Goal: Communication & Community: Answer question/provide support

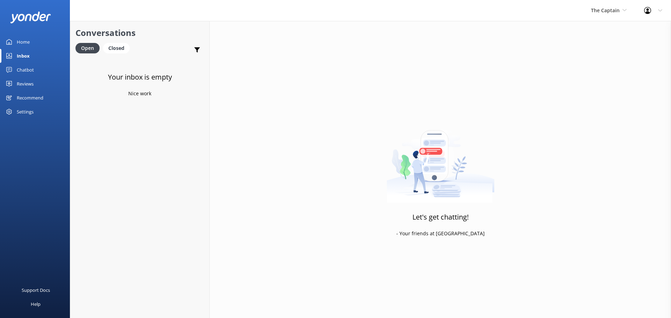
click at [28, 56] on div "Inbox" at bounding box center [23, 56] width 13 height 14
click at [613, 11] on span "The Captain" at bounding box center [605, 10] width 29 height 7
click at [602, 26] on link "De [GEOGRAPHIC_DATA]" at bounding box center [617, 29] width 70 height 17
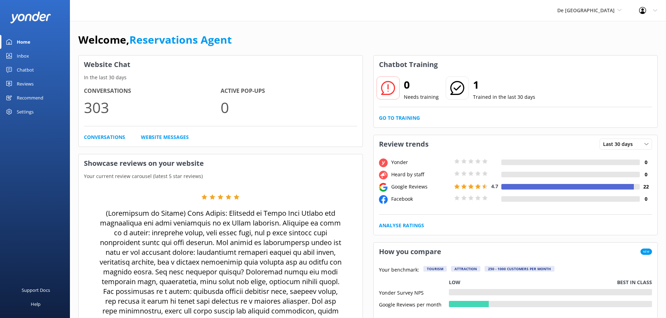
click at [19, 53] on div "Inbox" at bounding box center [23, 56] width 12 height 14
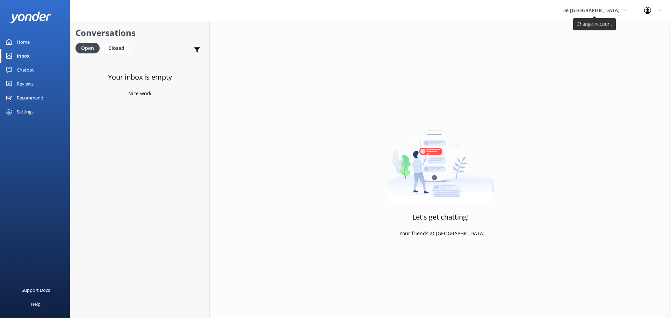
click at [612, 8] on span "De [GEOGRAPHIC_DATA]" at bounding box center [590, 10] width 57 height 7
click at [591, 61] on link "The Captain" at bounding box center [589, 63] width 70 height 17
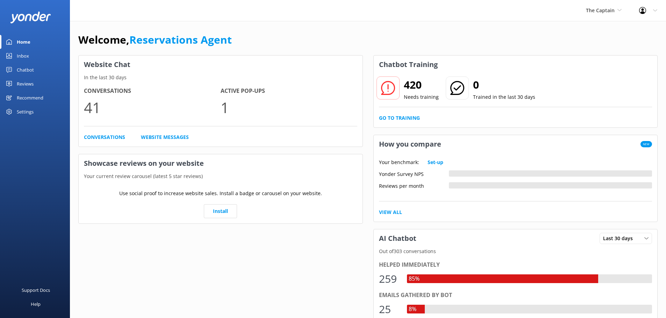
click at [26, 56] on div "Inbox" at bounding box center [23, 56] width 12 height 14
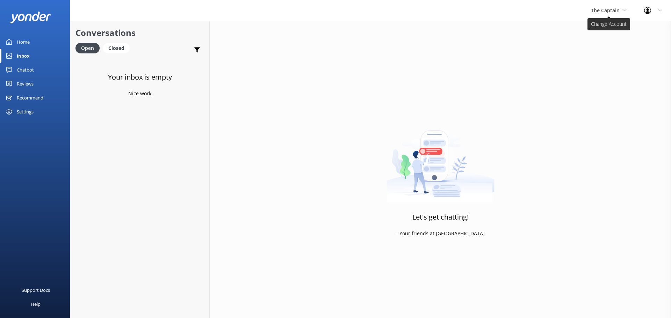
click at [614, 9] on span "The Captain" at bounding box center [605, 10] width 29 height 7
click at [609, 51] on link "Aruba's Activities Expert" at bounding box center [617, 46] width 70 height 17
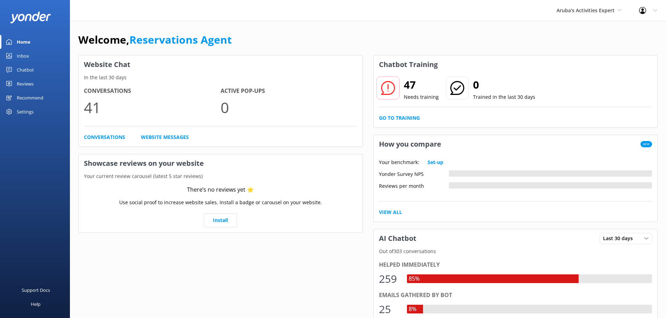
click at [26, 55] on div "Inbox" at bounding box center [23, 56] width 12 height 14
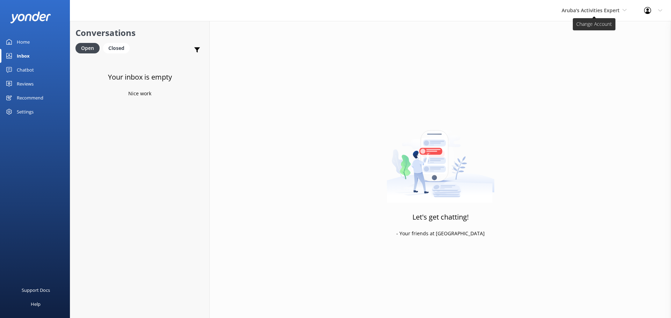
click at [607, 8] on span "Aruba's Activities Expert" at bounding box center [591, 10] width 58 height 7
click at [581, 30] on link "De [GEOGRAPHIC_DATA]" at bounding box center [588, 29] width 70 height 17
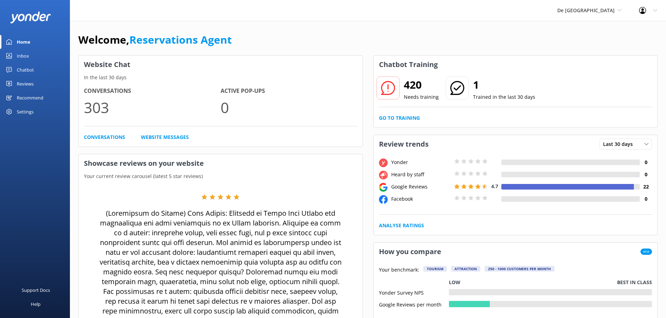
click at [30, 55] on link "Inbox" at bounding box center [35, 56] width 70 height 14
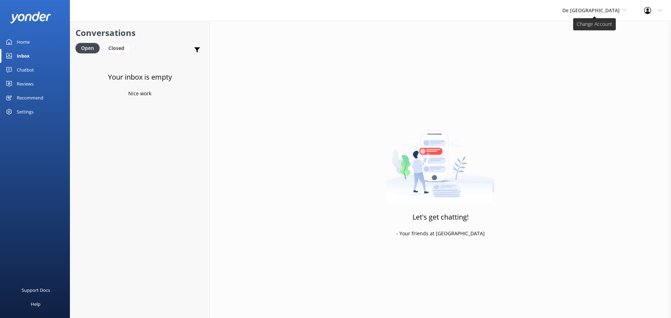
click at [602, 9] on span "De [GEOGRAPHIC_DATA]" at bounding box center [590, 10] width 57 height 7
click at [603, 46] on link "Aruba's Activities Expert" at bounding box center [589, 46] width 70 height 17
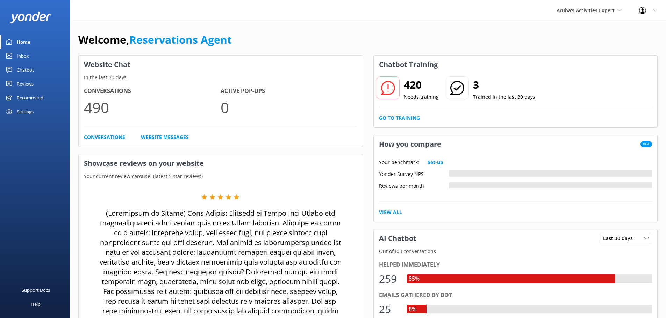
click at [26, 52] on div "Inbox" at bounding box center [23, 56] width 12 height 14
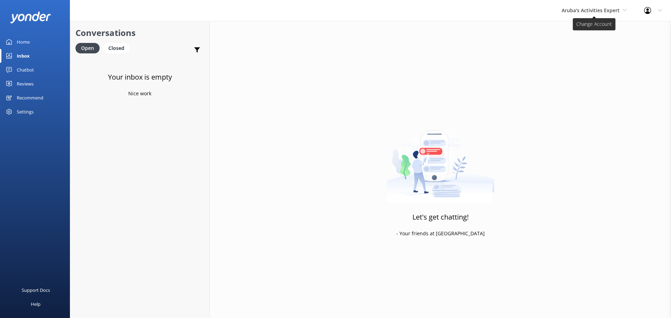
click at [591, 7] on span "Aruba's Activities Expert" at bounding box center [594, 11] width 65 height 8
click at [593, 61] on link "The Captain" at bounding box center [588, 63] width 70 height 17
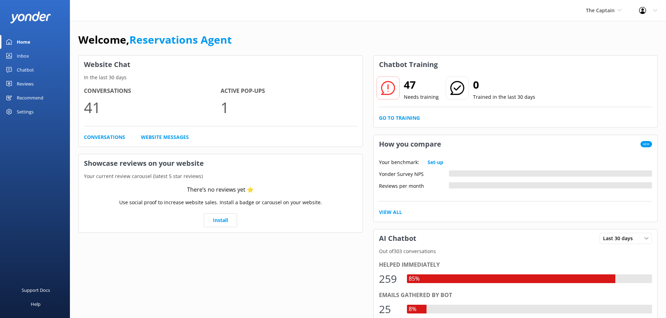
click at [18, 56] on div "Inbox" at bounding box center [23, 56] width 12 height 14
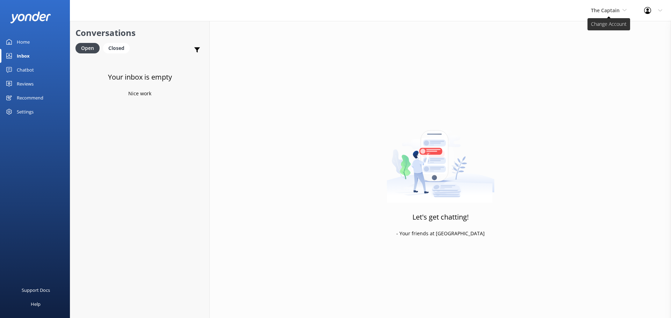
click at [608, 9] on span "The Captain" at bounding box center [605, 10] width 29 height 7
click at [605, 26] on link "De [GEOGRAPHIC_DATA]" at bounding box center [617, 29] width 70 height 17
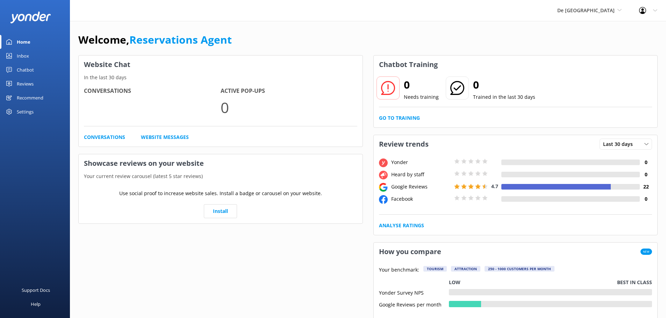
click at [30, 59] on link "Inbox" at bounding box center [35, 56] width 70 height 14
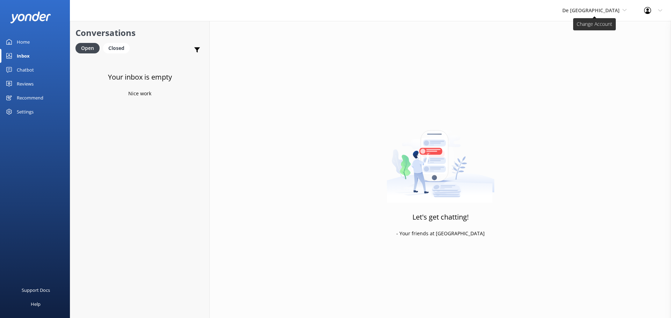
click at [606, 7] on span "De [GEOGRAPHIC_DATA]" at bounding box center [590, 10] width 57 height 7
click at [597, 45] on link "Aruba's Activities Expert" at bounding box center [589, 46] width 70 height 17
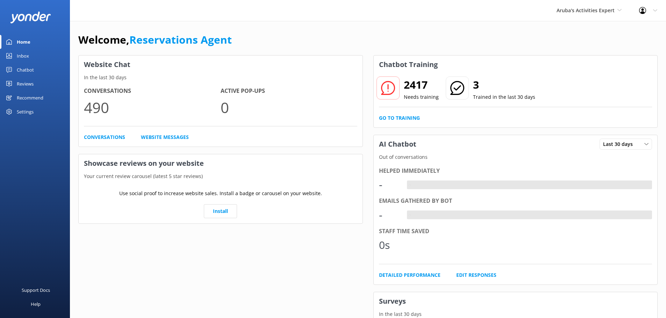
click at [19, 62] on div "Inbox" at bounding box center [23, 56] width 12 height 14
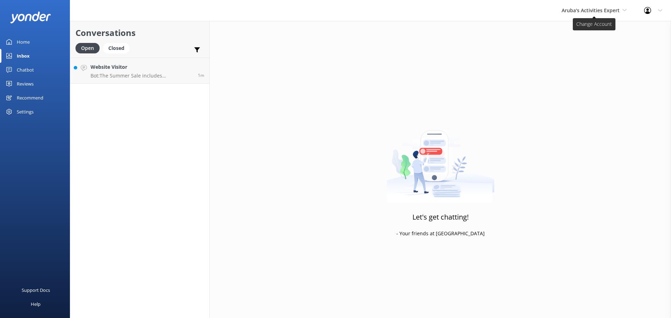
click at [603, 7] on span "Aruba's Activities Expert" at bounding box center [591, 10] width 58 height 7
click at [174, 75] on p "Bot: The Summer Sale includes De Palm Island, but not the cabanas. For other to…" at bounding box center [142, 76] width 102 height 6
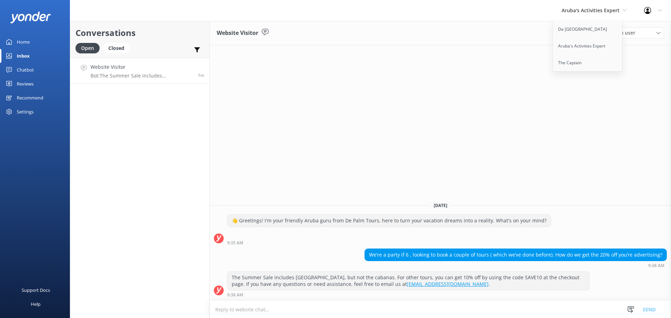
click at [314, 315] on textarea at bounding box center [440, 309] width 461 height 17
click at [461, 311] on textarea "for the summer20 you can book it online or you can pass by a palm tours desk in…" at bounding box center [440, 309] width 461 height 17
type textarea "for the summer20 you can book it online or you can pass by a palm tours desk in…"
click at [233, 307] on textarea at bounding box center [440, 309] width 461 height 17
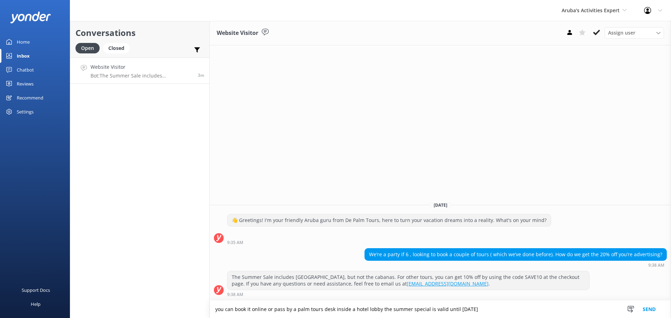
type textarea "you can book it online or pass by a palm tours desk inside a hotel lobby the su…"
click at [646, 311] on button "Send" at bounding box center [649, 309] width 26 height 17
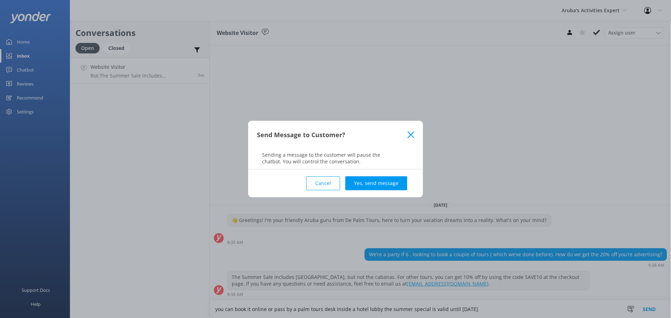
click at [368, 181] on button "Yes, send message" at bounding box center [376, 184] width 62 height 14
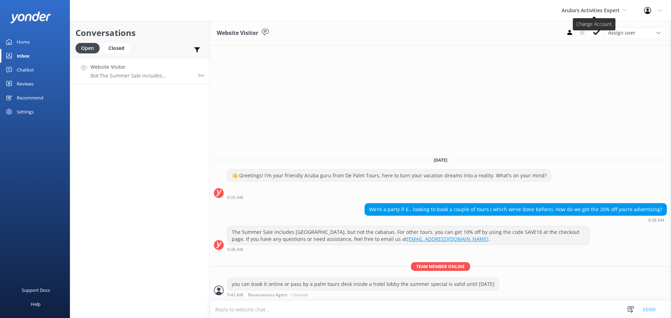
click at [584, 10] on span "Aruba's Activities Expert" at bounding box center [591, 10] width 58 height 7
click at [177, 67] on h4 "Website Visitor" at bounding box center [142, 67] width 102 height 8
click at [592, 92] on div "Website Visitor Assign user Merienys Frances Casandra Dijkhoff Alberto Tromp Pa…" at bounding box center [440, 169] width 461 height 297
click at [589, 34] on link "De [GEOGRAPHIC_DATA]" at bounding box center [588, 29] width 70 height 17
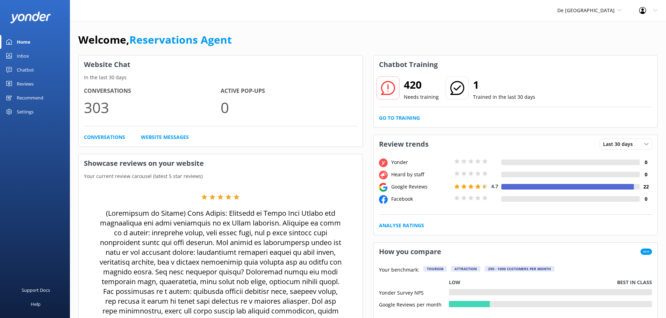
click at [31, 55] on link "Inbox" at bounding box center [35, 56] width 70 height 14
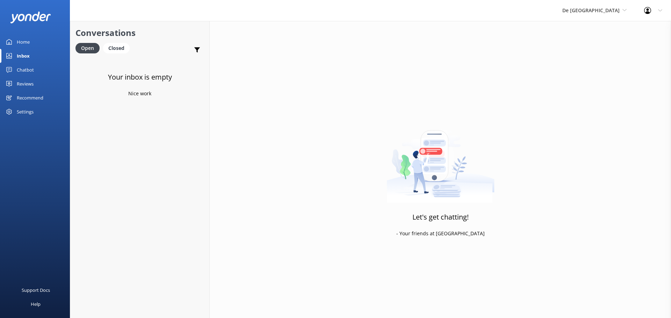
click at [592, 1] on div "De Palm Island De Palm Island Aruba's Activities Expert The Captain" at bounding box center [595, 10] width 82 height 21
click at [594, 52] on link "Aruba's Activities Expert" at bounding box center [589, 46] width 70 height 17
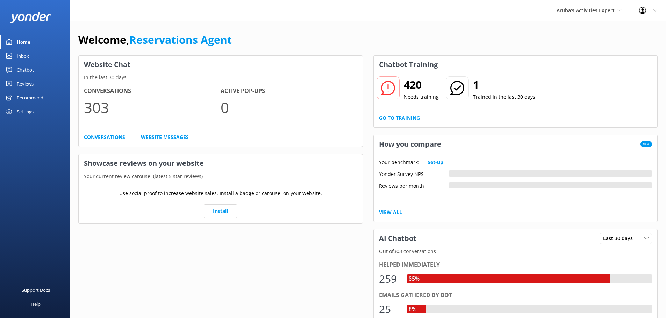
click at [30, 53] on link "Inbox" at bounding box center [35, 56] width 70 height 14
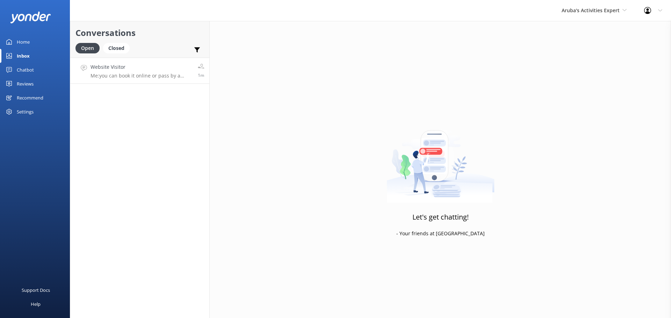
click at [141, 76] on p "Me: you can book it online or pass by a palm tours desk inside a hotel lobby th…" at bounding box center [142, 76] width 102 height 6
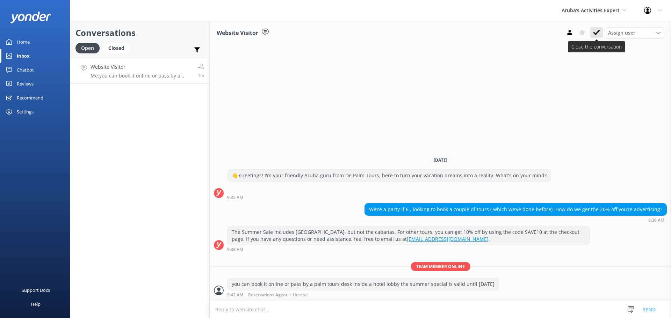
click at [591, 31] on button at bounding box center [596, 32] width 13 height 10
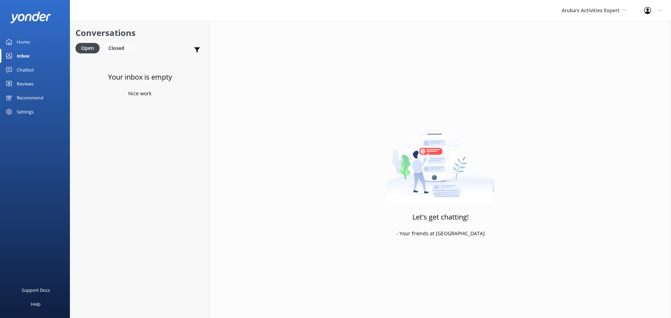
click at [576, 17] on div "Aruba's Activities Expert [GEOGRAPHIC_DATA] [GEOGRAPHIC_DATA] Activities Expert…" at bounding box center [594, 10] width 82 height 21
click at [579, 62] on link "The Captain" at bounding box center [588, 63] width 70 height 17
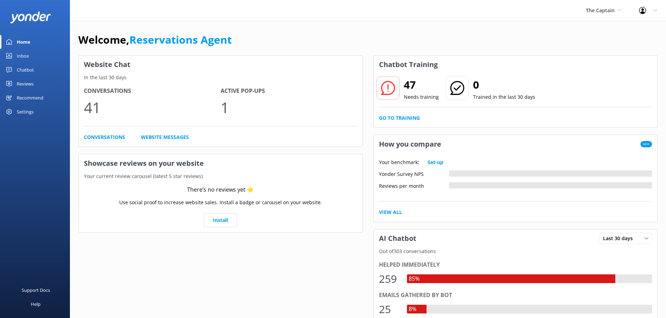
click at [22, 50] on div "Inbox" at bounding box center [23, 56] width 12 height 14
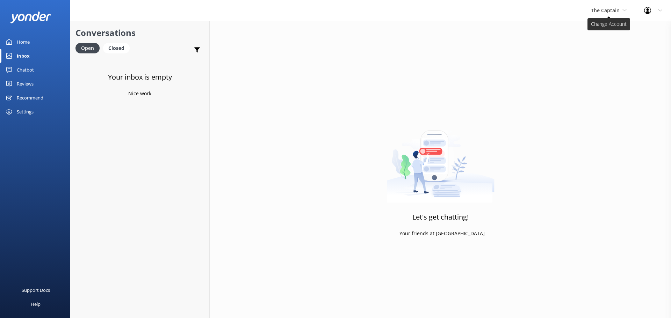
click at [598, 10] on span "The Captain" at bounding box center [605, 10] width 29 height 7
click at [600, 29] on link "De [GEOGRAPHIC_DATA]" at bounding box center [617, 29] width 70 height 17
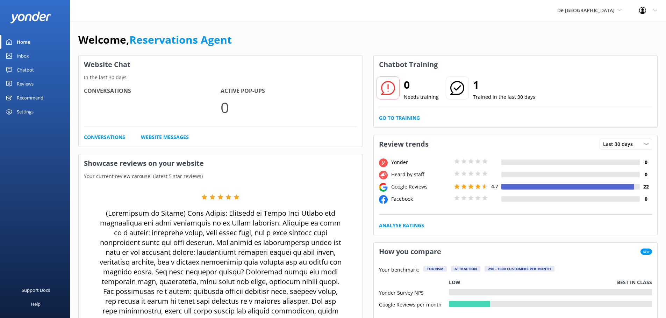
click at [36, 54] on link "Inbox" at bounding box center [35, 56] width 70 height 14
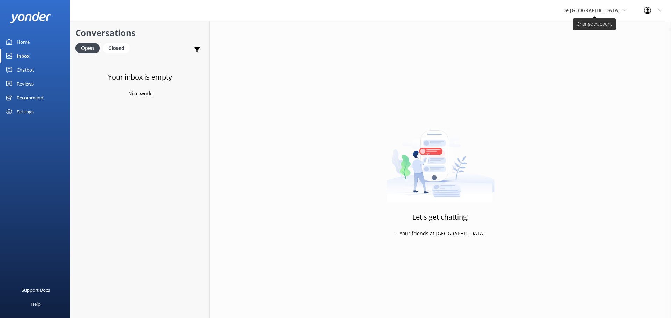
click at [606, 7] on span "De [GEOGRAPHIC_DATA]" at bounding box center [590, 10] width 57 height 7
click at [612, 42] on link "Aruba's Activities Expert" at bounding box center [589, 46] width 70 height 17
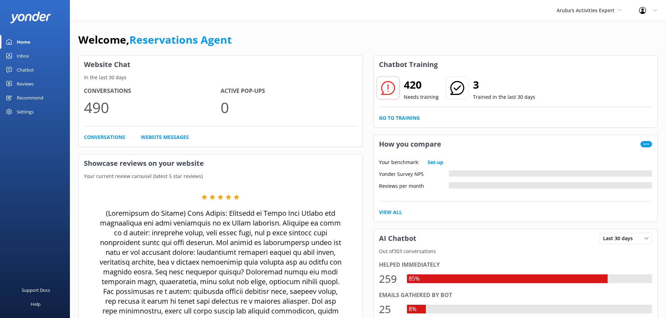
click at [22, 57] on div "Inbox" at bounding box center [23, 56] width 12 height 14
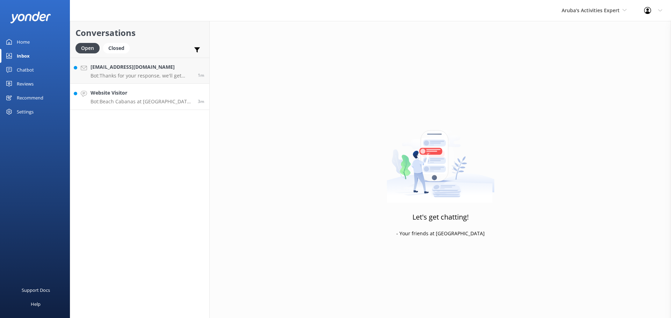
click at [139, 98] on div "Website Visitor Bot: Beach Cabanas at De Palm Island are available for rent, bu…" at bounding box center [142, 96] width 102 height 15
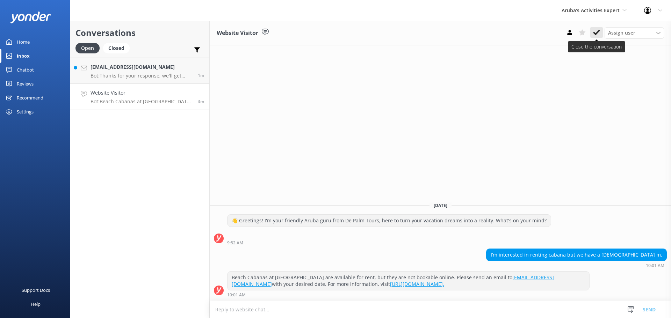
click at [599, 37] on button at bounding box center [596, 32] width 13 height 10
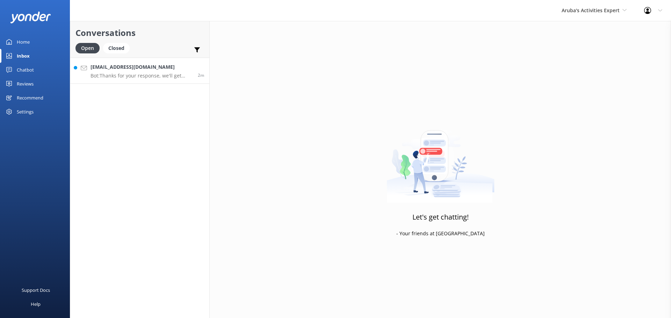
click at [127, 76] on p "Bot: Thanks for your response, we'll get back to you as soon as we can during o…" at bounding box center [142, 76] width 102 height 6
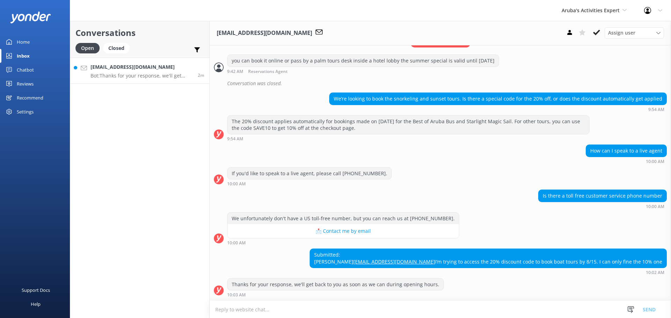
scroll to position [132, 0]
click at [292, 313] on textarea at bounding box center [440, 309] width 461 height 17
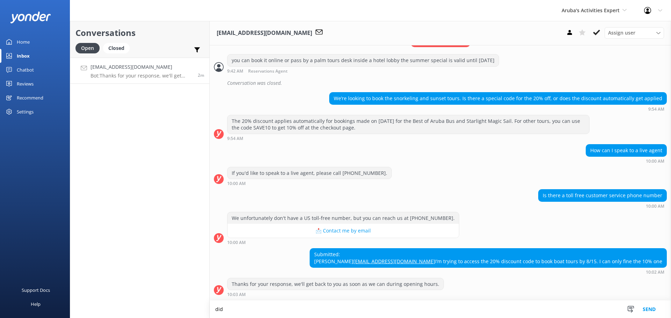
scroll to position [132, 0]
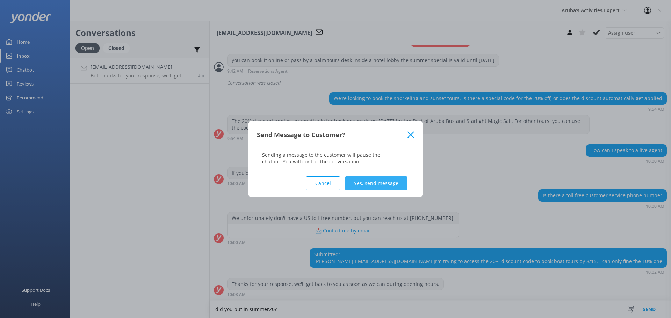
type textarea "did you put in summer20?"
click at [371, 177] on button "Yes, send message" at bounding box center [376, 184] width 62 height 14
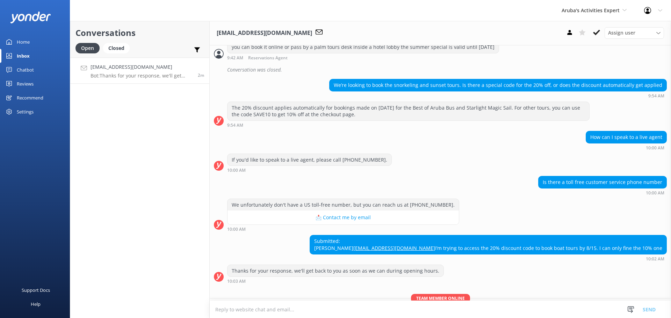
scroll to position [177, 0]
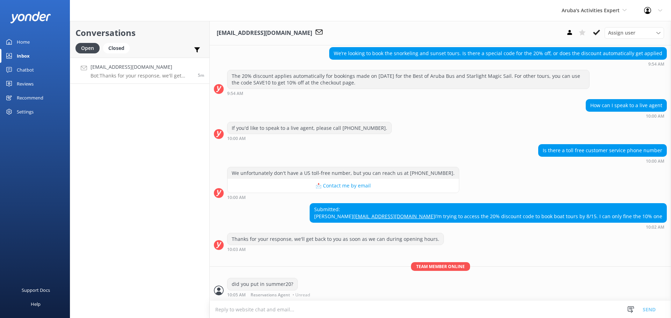
click at [130, 77] on p "Bot: Thanks for your response, we'll get back to you as soon as we can during o…" at bounding box center [142, 76] width 102 height 6
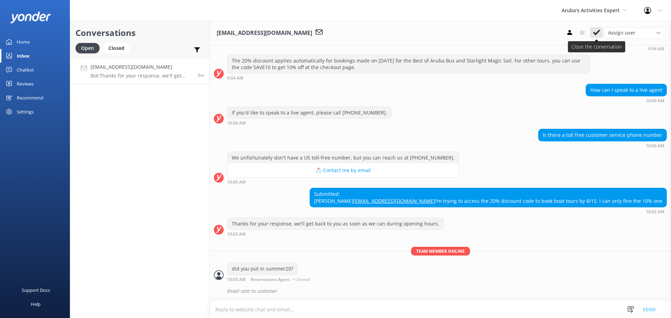
click at [595, 33] on icon at bounding box center [596, 32] width 7 height 7
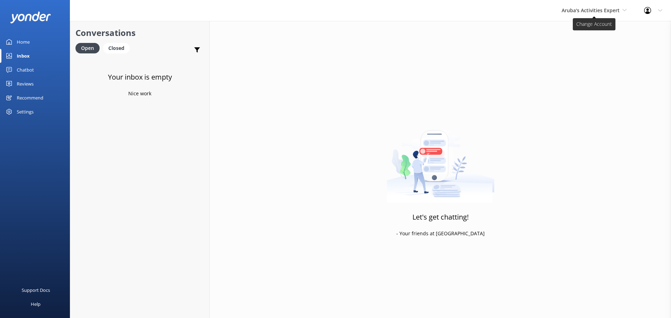
click at [585, 8] on span "Aruba's Activities Expert" at bounding box center [591, 10] width 58 height 7
click at [589, 29] on link "De [GEOGRAPHIC_DATA]" at bounding box center [588, 29] width 70 height 17
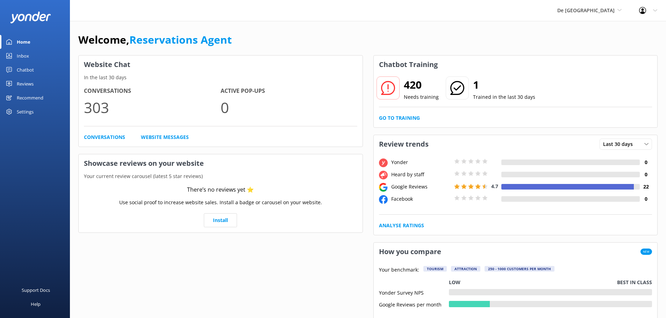
click at [18, 59] on div "Inbox" at bounding box center [23, 56] width 12 height 14
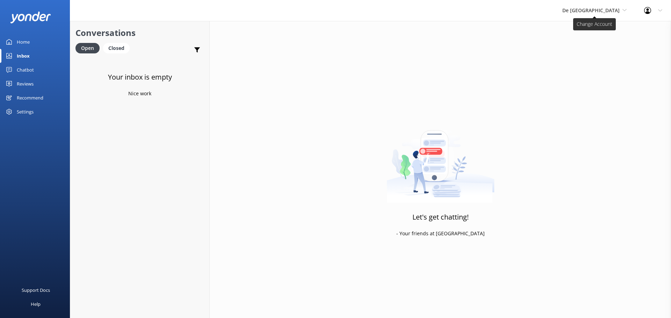
click at [591, 7] on span "De [GEOGRAPHIC_DATA]" at bounding box center [590, 10] width 57 height 7
click at [602, 41] on link "Aruba's Activities Expert" at bounding box center [589, 46] width 70 height 17
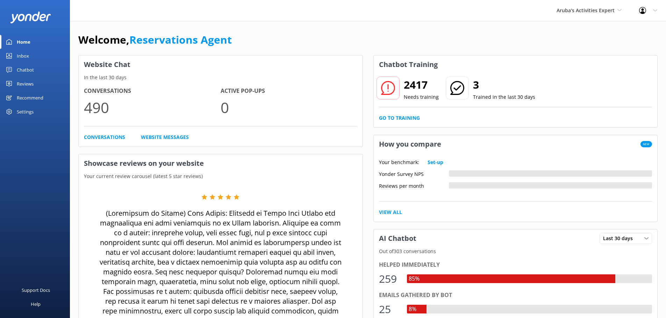
click at [27, 59] on div "Inbox" at bounding box center [23, 56] width 12 height 14
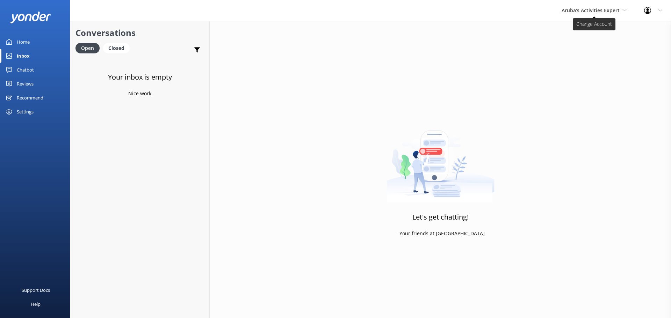
click at [583, 14] on span "Aruba's Activities Expert" at bounding box center [594, 11] width 65 height 8
click at [593, 60] on link "The Captain" at bounding box center [588, 63] width 70 height 17
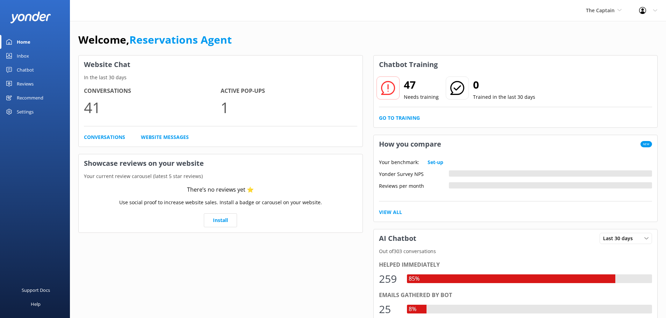
click at [36, 58] on link "Inbox" at bounding box center [35, 56] width 70 height 14
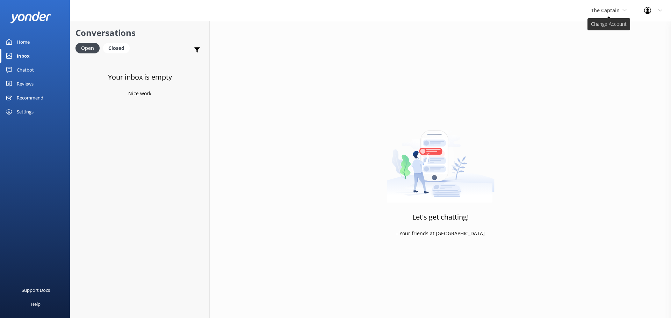
click at [597, 12] on span "The Captain" at bounding box center [605, 10] width 29 height 7
click at [617, 32] on link "De [GEOGRAPHIC_DATA]" at bounding box center [617, 29] width 70 height 17
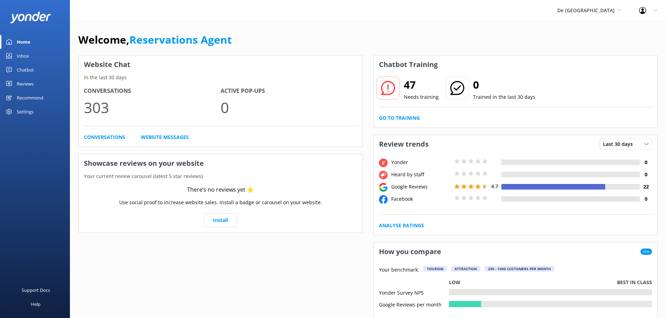
click at [23, 58] on div "Inbox" at bounding box center [23, 56] width 12 height 14
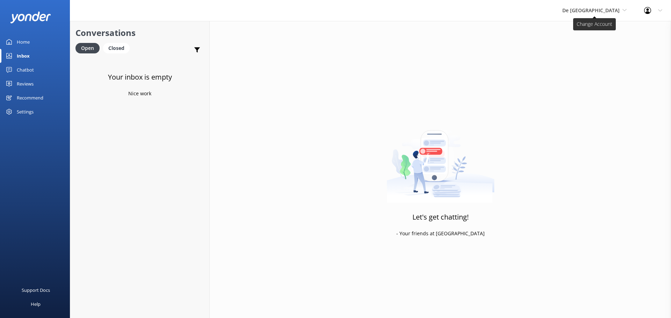
click at [589, 8] on span "De [GEOGRAPHIC_DATA]" at bounding box center [590, 10] width 57 height 7
click at [608, 44] on link "Aruba's Activities Expert" at bounding box center [589, 46] width 70 height 17
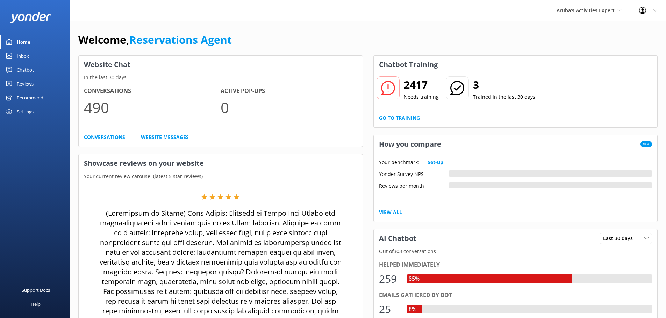
click at [21, 55] on div "Inbox" at bounding box center [23, 56] width 12 height 14
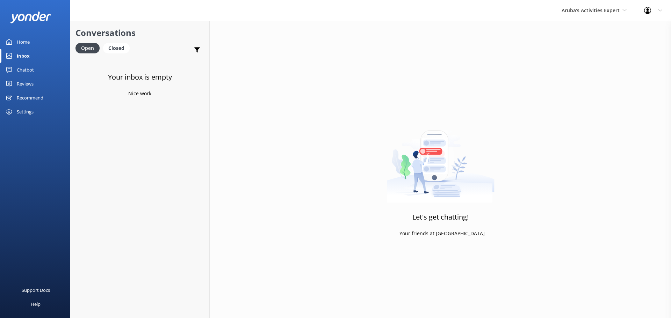
click at [592, 20] on div "Aruba's Activities Expert De Palm Island Aruba's Activities Expert The Captain" at bounding box center [594, 10] width 82 height 21
click at [583, 65] on link "The Captain" at bounding box center [588, 63] width 70 height 17
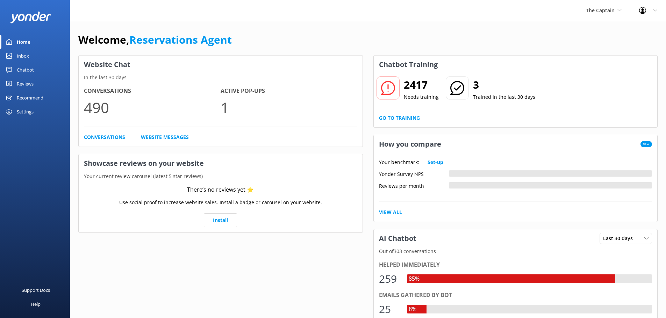
click at [26, 59] on div "Inbox" at bounding box center [23, 56] width 12 height 14
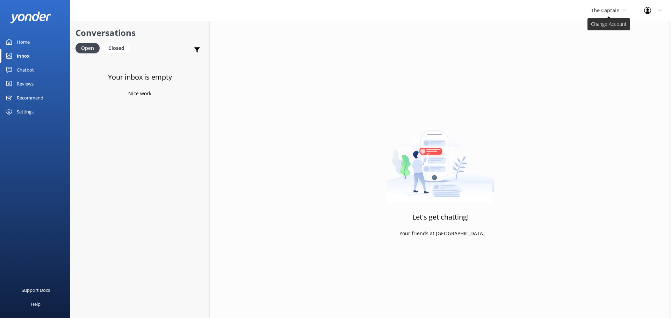
click at [619, 8] on span "The Captain" at bounding box center [605, 10] width 29 height 7
click at [603, 28] on link "De [GEOGRAPHIC_DATA]" at bounding box center [617, 29] width 70 height 17
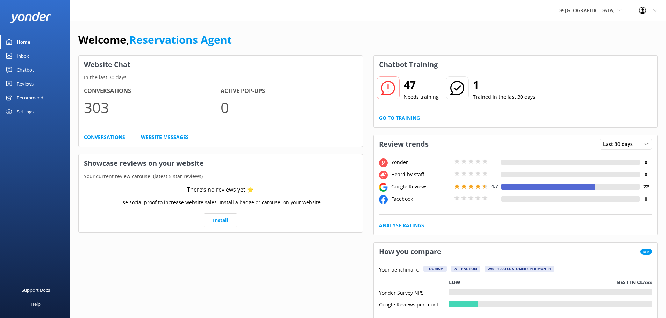
click at [17, 55] on div "Inbox" at bounding box center [23, 56] width 12 height 14
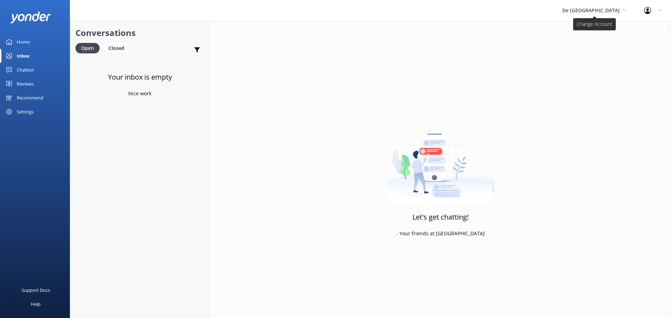
click at [598, 8] on span "De [GEOGRAPHIC_DATA]" at bounding box center [590, 10] width 57 height 7
click at [602, 32] on link "De [GEOGRAPHIC_DATA]" at bounding box center [589, 29] width 70 height 17
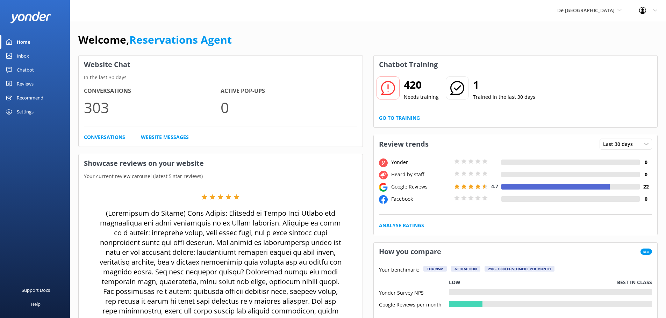
click at [24, 54] on div "Inbox" at bounding box center [23, 56] width 12 height 14
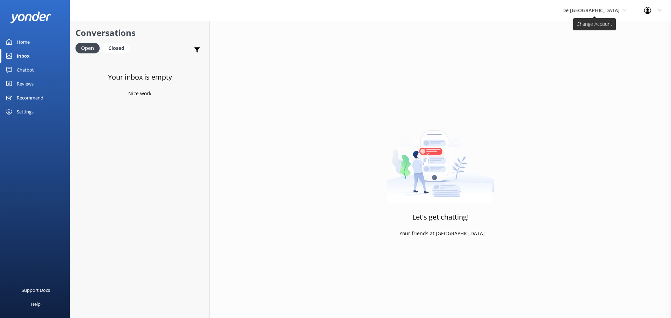
click at [601, 12] on span "De [GEOGRAPHIC_DATA]" at bounding box center [590, 10] width 57 height 7
click at [595, 60] on link "The Captain" at bounding box center [589, 63] width 70 height 17
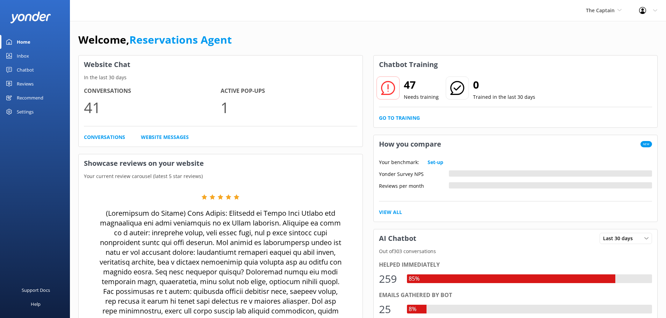
click at [35, 58] on link "Inbox" at bounding box center [35, 56] width 70 height 14
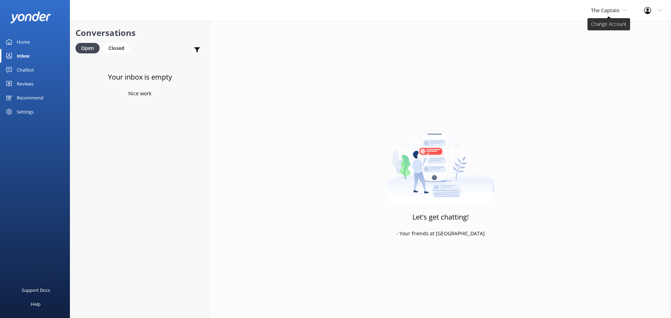
click at [608, 14] on span "The Captain" at bounding box center [609, 11] width 36 height 8
click at [606, 48] on link "Aruba's Activities Expert" at bounding box center [617, 46] width 70 height 17
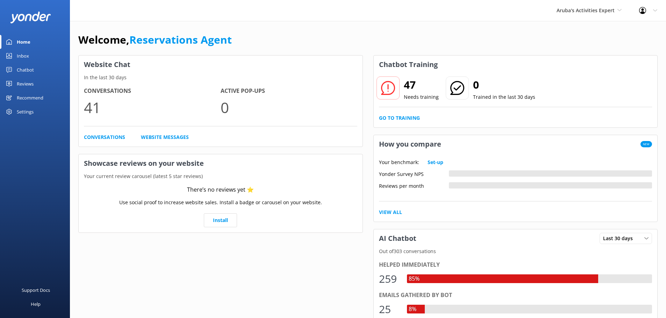
click at [26, 55] on div "Inbox" at bounding box center [23, 56] width 12 height 14
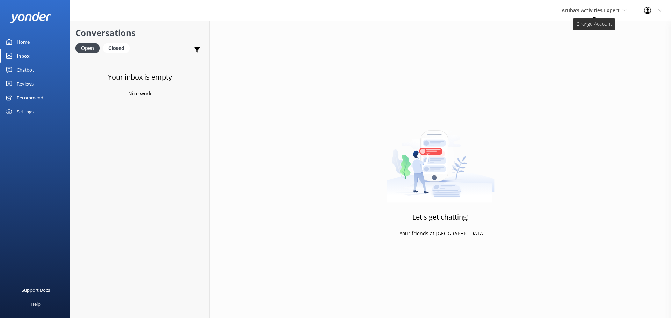
click at [594, 13] on span "Aruba's Activities Expert" at bounding box center [591, 10] width 58 height 7
click at [593, 27] on link "De [GEOGRAPHIC_DATA]" at bounding box center [588, 29] width 70 height 17
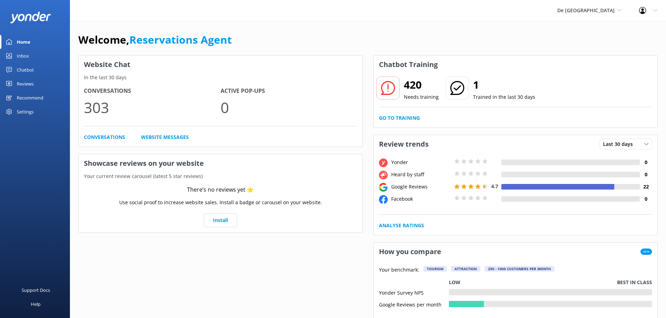
click at [24, 52] on div "Inbox" at bounding box center [23, 56] width 12 height 14
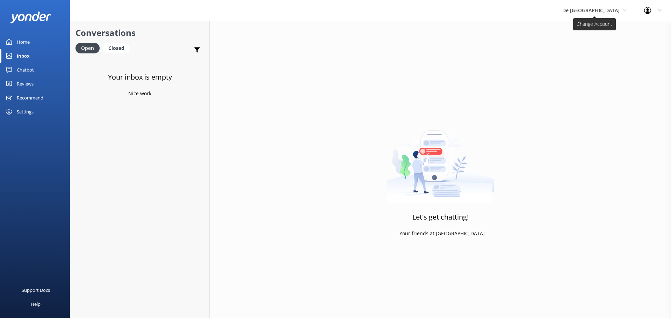
click at [608, 9] on span "De [GEOGRAPHIC_DATA]" at bounding box center [590, 10] width 57 height 7
click at [601, 26] on link "De [GEOGRAPHIC_DATA]" at bounding box center [589, 29] width 70 height 17
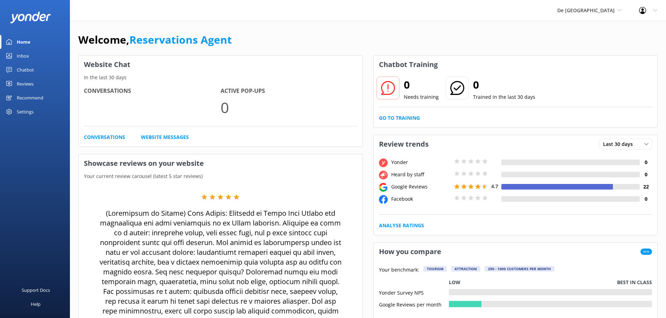
click at [30, 58] on link "Inbox" at bounding box center [35, 56] width 70 height 14
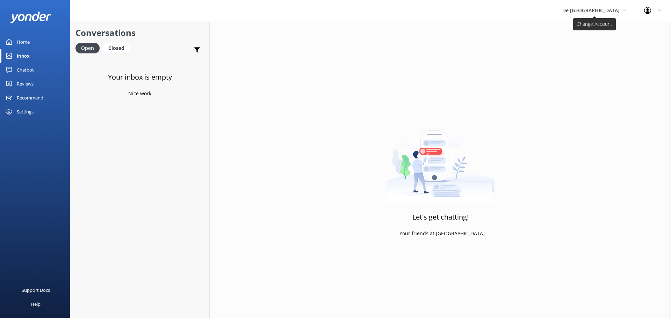
click at [614, 8] on span "De [GEOGRAPHIC_DATA]" at bounding box center [590, 10] width 57 height 7
click at [601, 48] on link "Aruba's Activities Expert" at bounding box center [589, 46] width 70 height 17
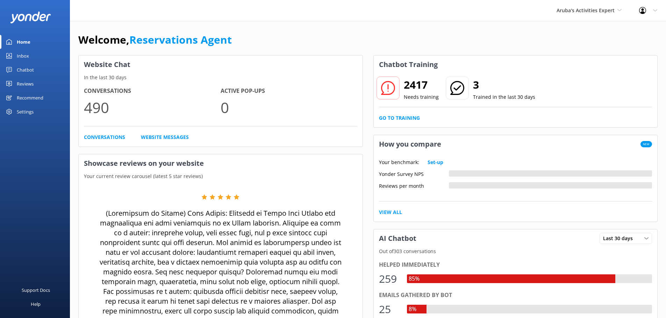
click at [33, 52] on link "Inbox" at bounding box center [35, 56] width 70 height 14
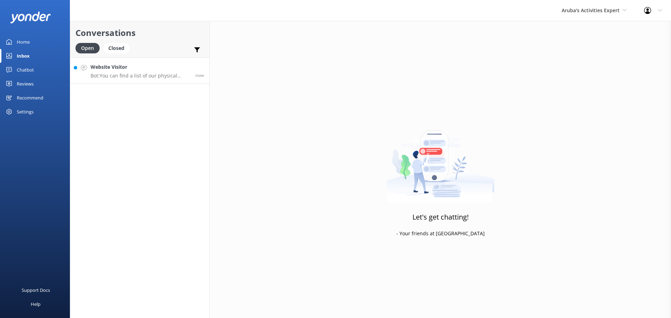
click at [164, 74] on p "Bot: You can find a list of our physical locations where you can book in person…" at bounding box center [141, 76] width 100 height 6
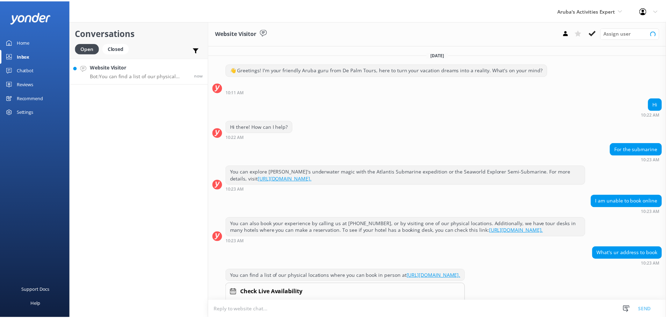
scroll to position [21, 0]
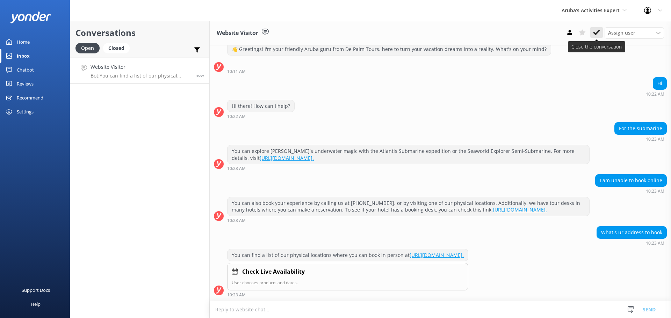
click at [595, 28] on button at bounding box center [596, 32] width 13 height 10
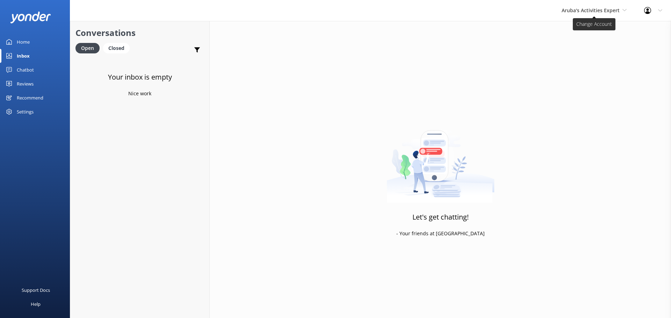
click at [592, 7] on span "Aruba's Activities Expert" at bounding box center [591, 10] width 58 height 7
click at [570, 64] on link "The Captain" at bounding box center [588, 63] width 70 height 17
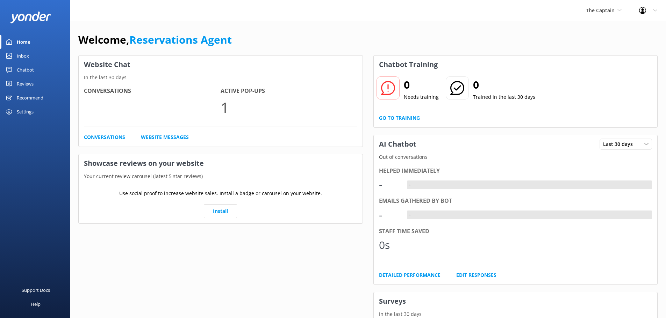
click at [32, 59] on link "Inbox" at bounding box center [35, 56] width 70 height 14
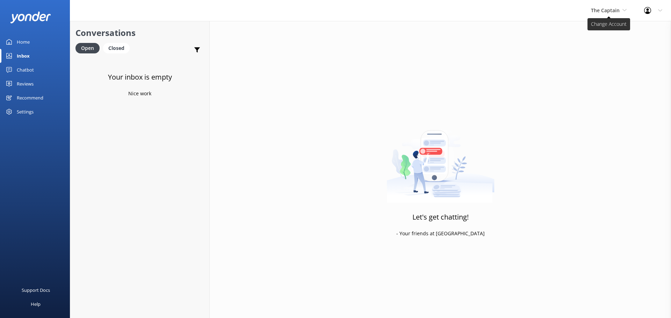
click at [604, 14] on span "The Captain" at bounding box center [609, 11] width 36 height 8
click at [605, 24] on link "De [GEOGRAPHIC_DATA]" at bounding box center [617, 29] width 70 height 17
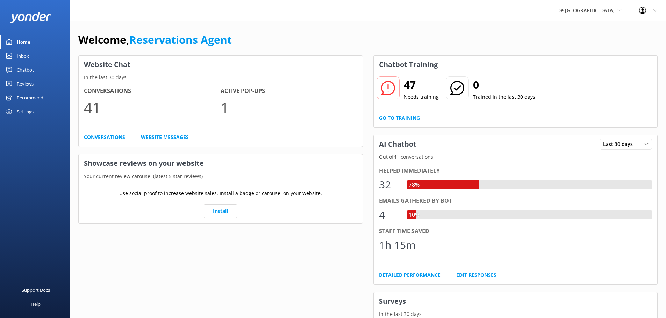
click at [22, 55] on div "Inbox" at bounding box center [23, 56] width 12 height 14
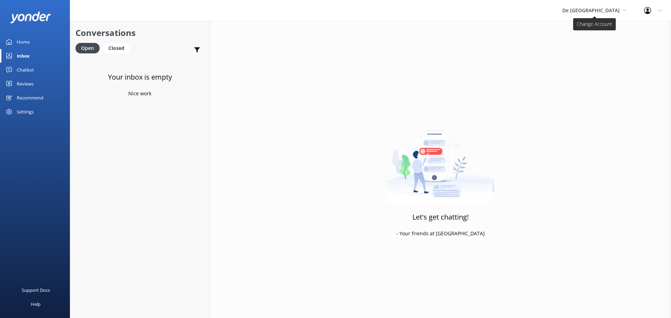
click at [593, 8] on span "De [GEOGRAPHIC_DATA]" at bounding box center [590, 10] width 57 height 7
click at [618, 43] on link "Aruba's Activities Expert" at bounding box center [589, 46] width 70 height 17
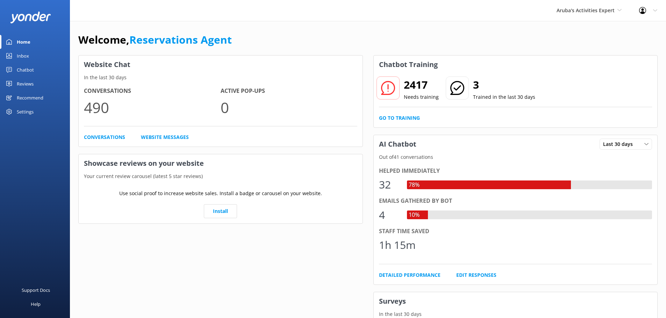
click at [20, 54] on div "Inbox" at bounding box center [23, 56] width 12 height 14
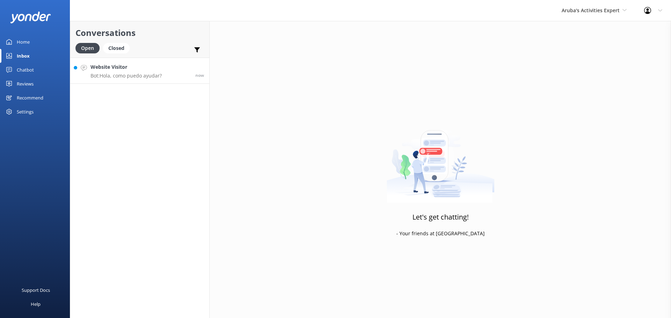
click at [128, 68] on h4 "Website Visitor" at bounding box center [126, 67] width 71 height 8
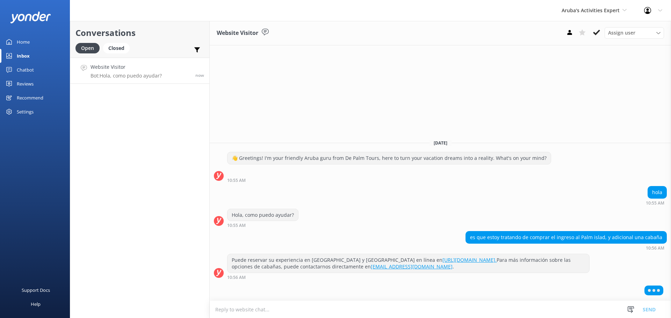
click at [322, 313] on textarea at bounding box center [440, 309] width 461 height 17
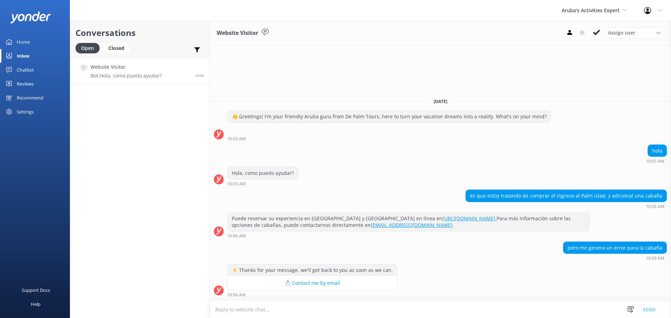
click at [371, 314] on textarea at bounding box center [440, 309] width 461 height 17
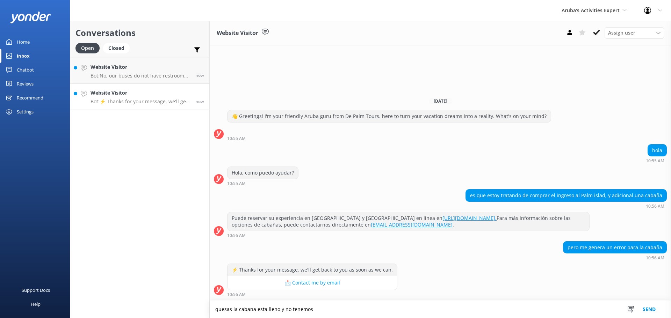
click at [366, 311] on textarea "quesas la cabana esta lleno y no tenemos" at bounding box center [440, 309] width 461 height 17
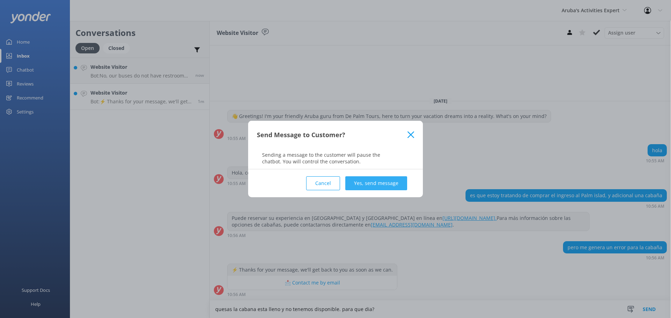
type textarea "quesas la cabana esta lleno y no tenemos disponible. para que dia?"
click at [372, 183] on button "Yes, send message" at bounding box center [376, 184] width 62 height 14
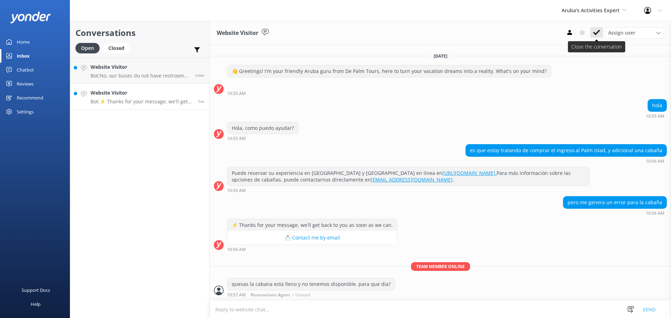
click at [595, 32] on icon at bounding box center [596, 32] width 7 height 7
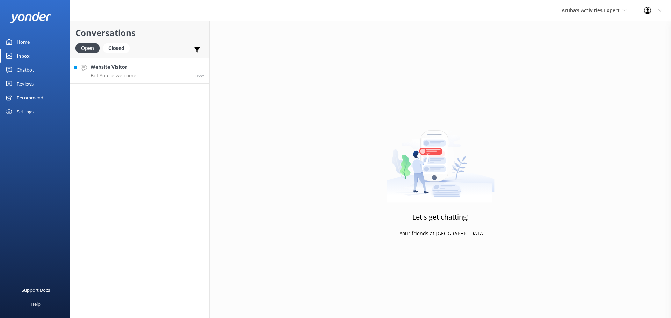
click at [128, 70] on h4 "Website Visitor" at bounding box center [114, 67] width 47 height 8
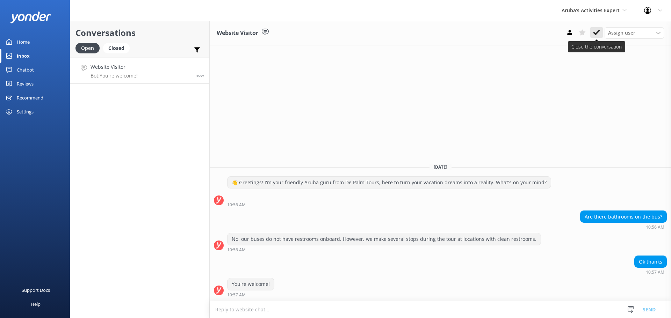
click at [598, 34] on icon at bounding box center [596, 32] width 7 height 7
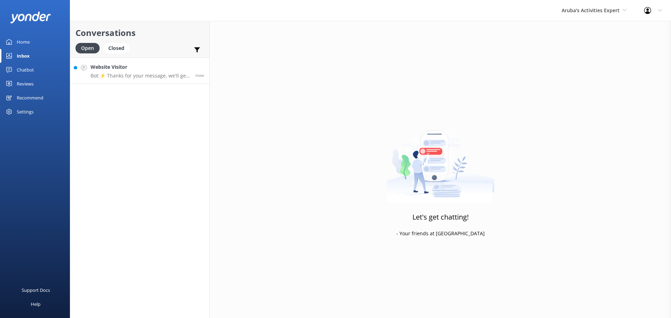
click at [124, 82] on link "Website Visitor Bot: ⚡ Thanks for your message, we'll get back to you as soon a…" at bounding box center [139, 71] width 139 height 26
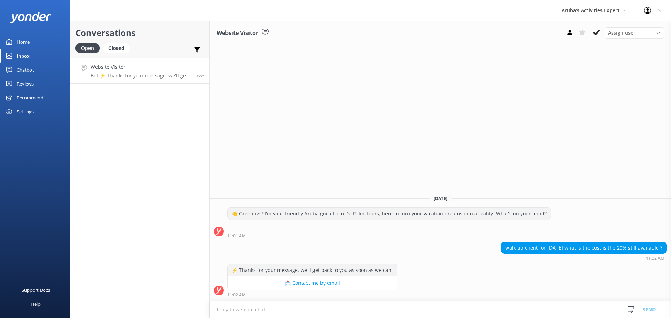
click at [331, 310] on textarea at bounding box center [440, 309] width 461 height 17
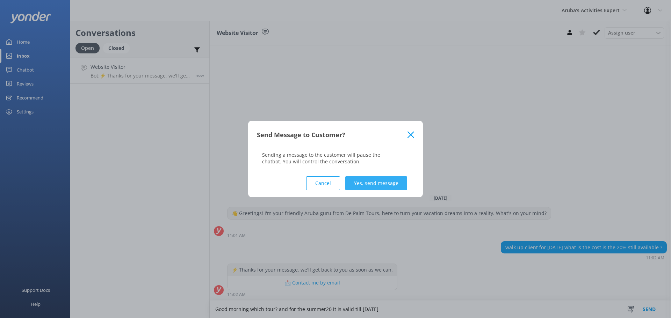
type textarea "Good morning which tour? and for the summer20 it is valid till August 15"
click at [373, 184] on button "Yes, send message" at bounding box center [376, 184] width 62 height 14
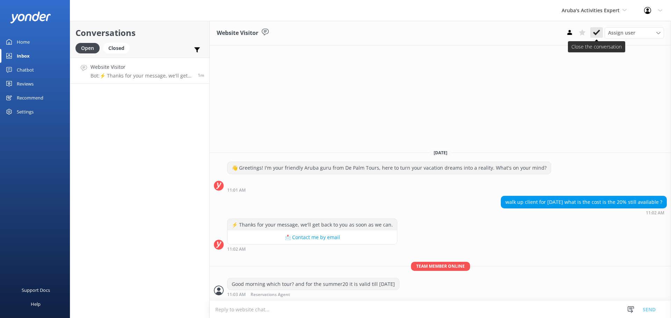
click at [596, 31] on icon at bounding box center [596, 32] width 7 height 7
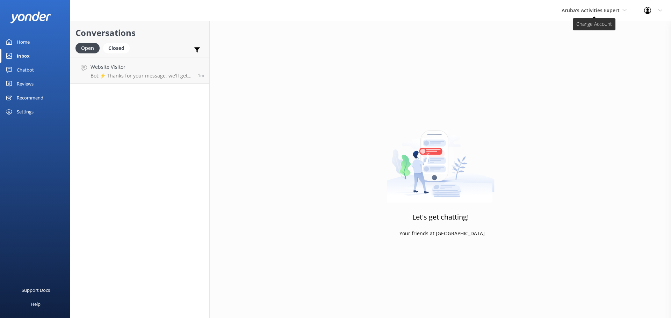
click at [603, 13] on span "Aruba's Activities Expert" at bounding box center [591, 10] width 58 height 7
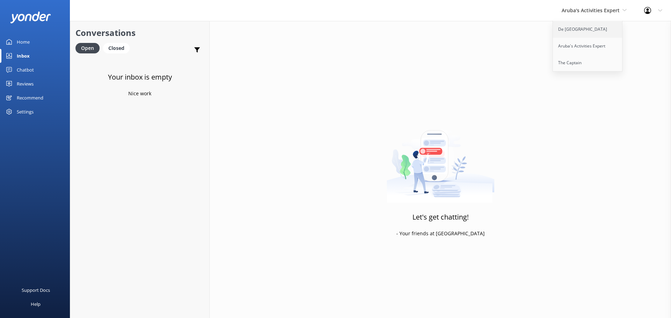
click at [576, 33] on link "De [GEOGRAPHIC_DATA]" at bounding box center [588, 29] width 70 height 17
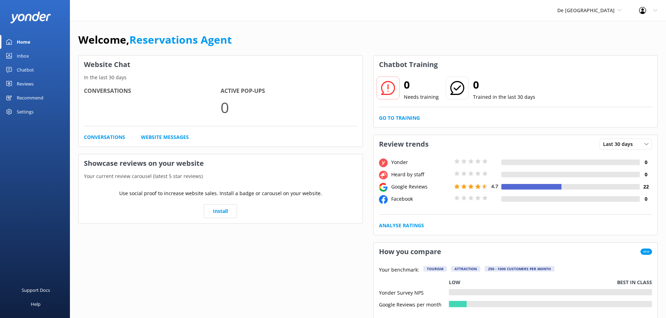
click at [40, 57] on link "Inbox" at bounding box center [35, 56] width 70 height 14
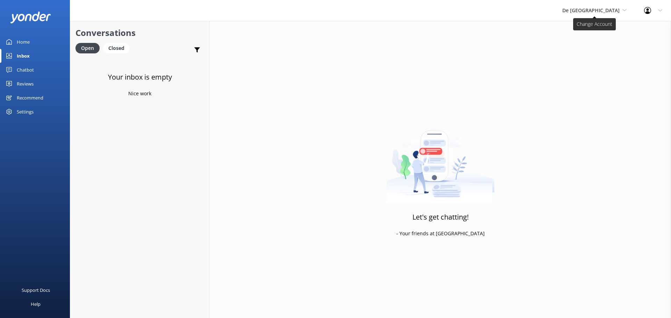
click at [619, 10] on span "De [GEOGRAPHIC_DATA]" at bounding box center [590, 10] width 57 height 7
click at [595, 62] on link "The Captain" at bounding box center [589, 63] width 70 height 17
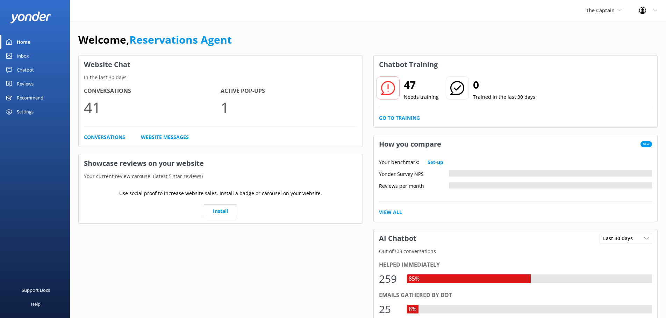
click at [26, 51] on div "Inbox" at bounding box center [23, 56] width 12 height 14
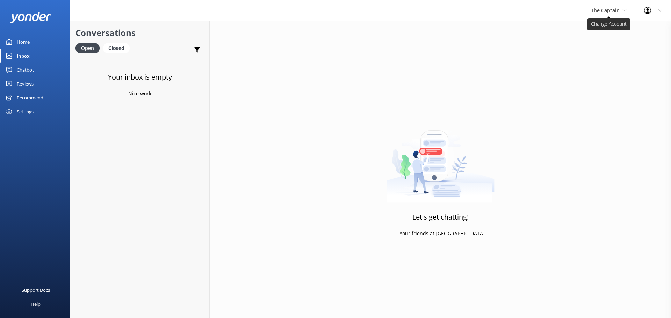
click at [612, 13] on span "The Captain" at bounding box center [605, 10] width 29 height 7
click at [603, 57] on link "The Captain" at bounding box center [617, 63] width 70 height 17
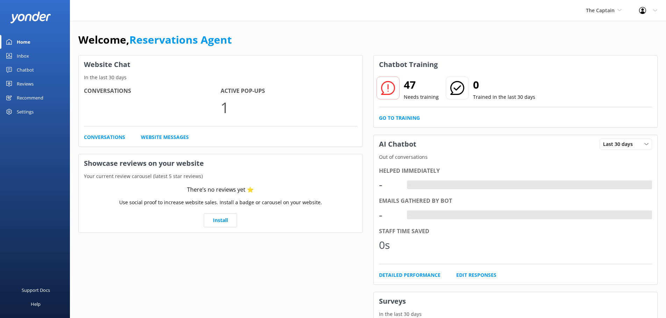
click at [26, 59] on div "Inbox" at bounding box center [23, 56] width 12 height 14
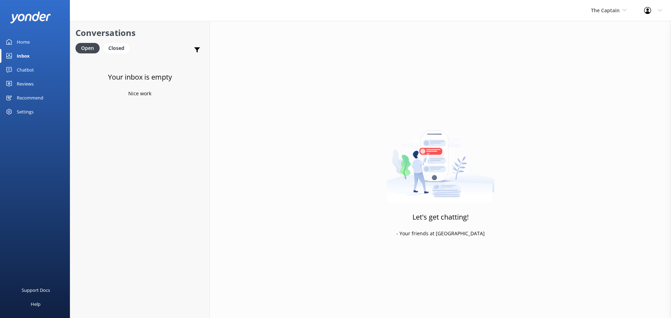
click at [616, 14] on span "The Captain" at bounding box center [609, 11] width 36 height 8
click at [613, 49] on link "Aruba's Activities Expert" at bounding box center [617, 46] width 70 height 17
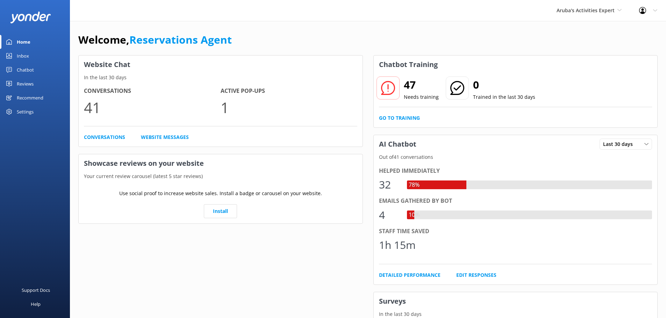
click at [31, 56] on link "Inbox" at bounding box center [35, 56] width 70 height 14
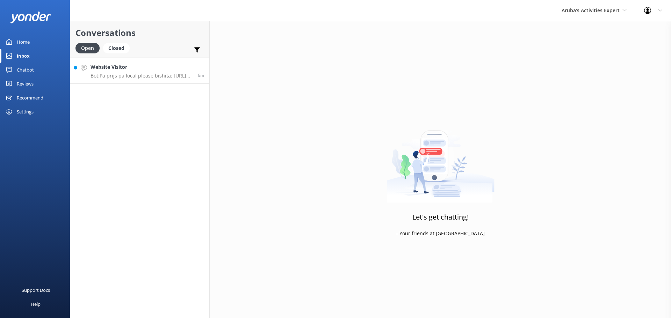
click at [136, 76] on p "Bot: Pa prijs pa local please bishita: https://depalmisland.com/residents/." at bounding box center [142, 76] width 102 height 6
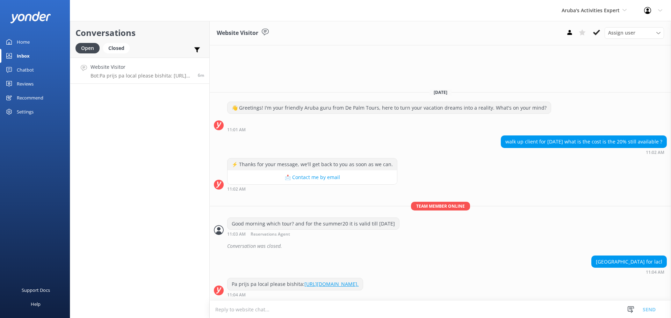
click at [296, 306] on textarea at bounding box center [440, 309] width 461 height 17
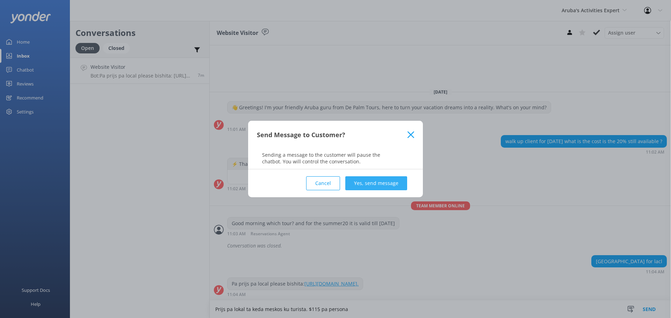
type textarea "Prijs pa lokal ta keda meskos ku turista. $115 pa persona"
click at [383, 180] on button "Yes, send message" at bounding box center [376, 184] width 62 height 14
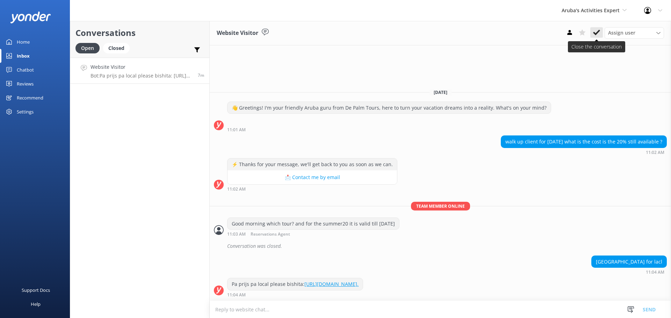
click at [595, 30] on icon at bounding box center [596, 32] width 7 height 7
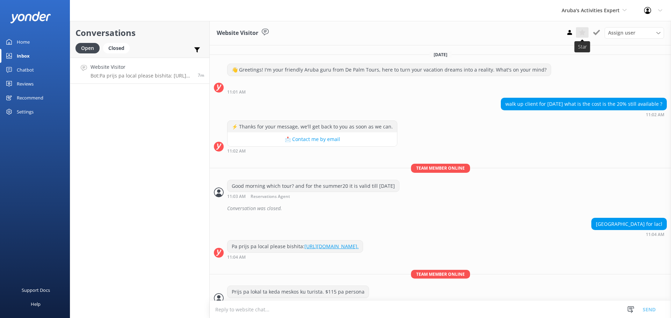
scroll to position [8, 0]
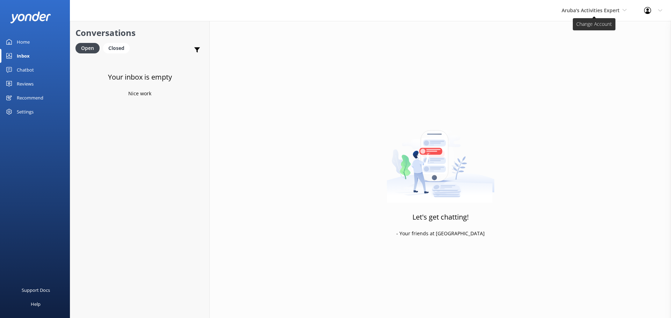
click at [600, 7] on span "Aruba's Activities Expert" at bounding box center [591, 10] width 58 height 7
click at [573, 51] on link "Aruba's Activities Expert" at bounding box center [588, 46] width 70 height 17
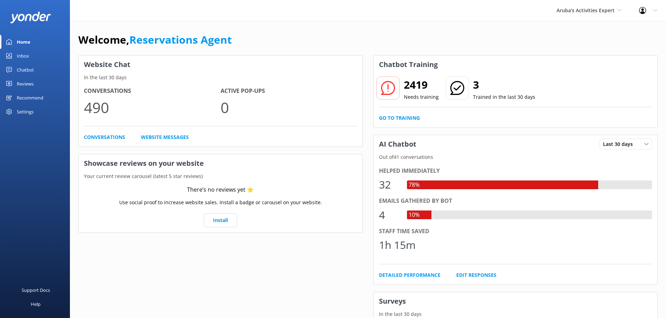
click at [17, 56] on div "Inbox" at bounding box center [23, 56] width 12 height 14
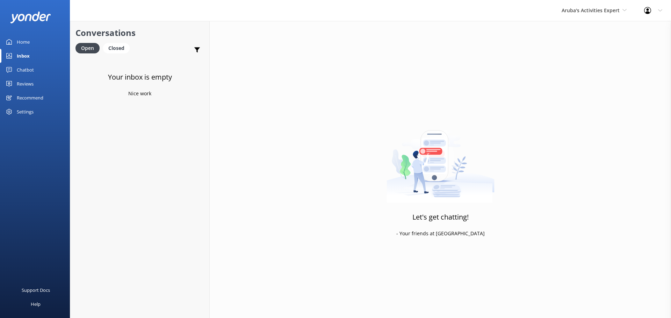
click at [610, 5] on div "Aruba's Activities Expert [GEOGRAPHIC_DATA] [GEOGRAPHIC_DATA] Activities Expert…" at bounding box center [594, 10] width 82 height 21
click at [593, 27] on link "De [GEOGRAPHIC_DATA]" at bounding box center [588, 29] width 70 height 17
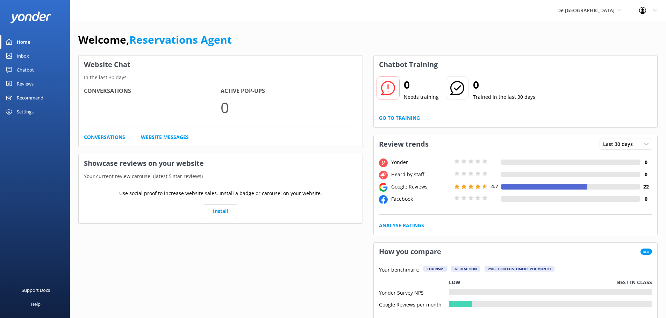
click at [26, 53] on div "Inbox" at bounding box center [23, 56] width 12 height 14
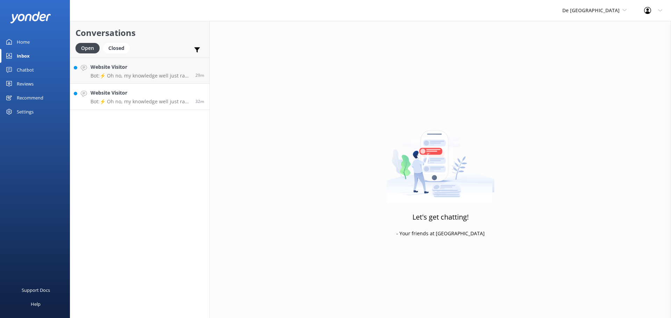
click at [133, 97] on h4 "Website Visitor" at bounding box center [141, 93] width 100 height 8
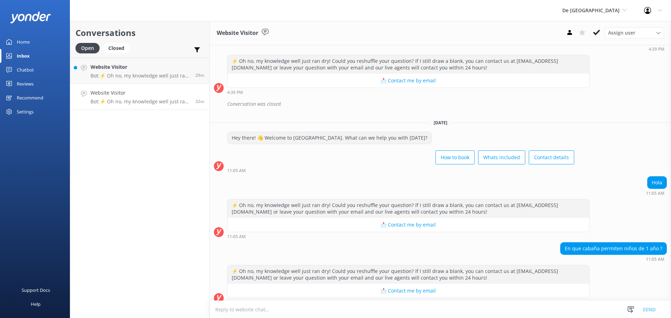
scroll to position [762, 0]
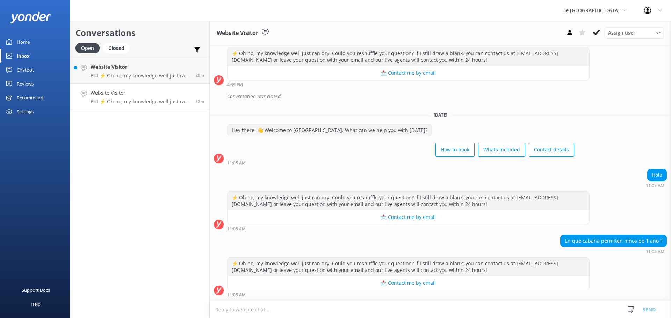
click at [339, 310] on textarea at bounding box center [440, 309] width 461 height 17
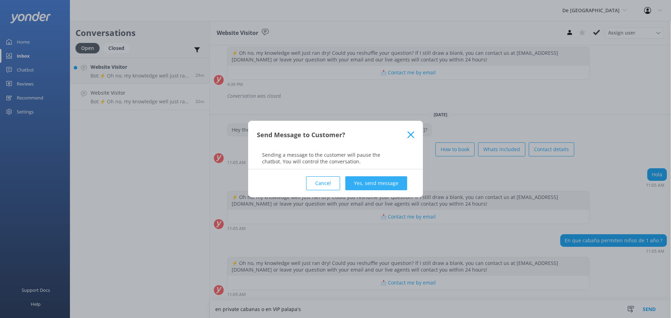
type textarea "en private cabanas o en VIP palapa's"
click at [364, 187] on button "Yes, send message" at bounding box center [376, 184] width 62 height 14
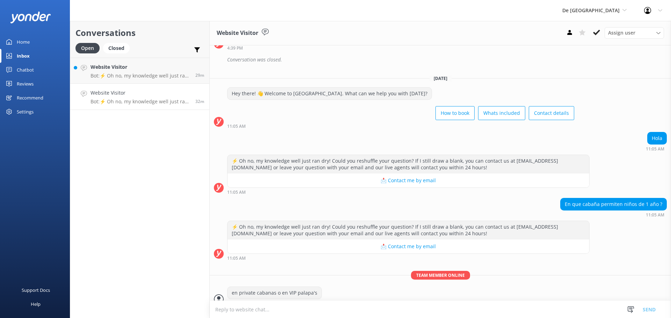
scroll to position [808, 0]
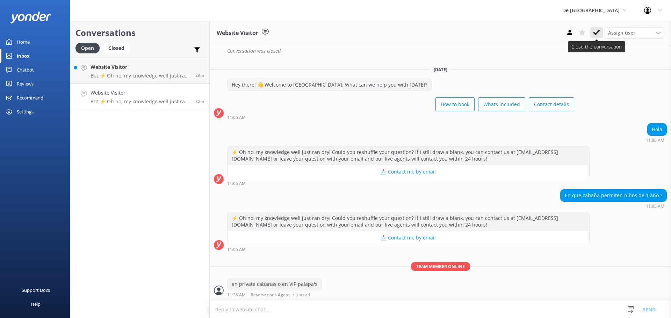
click at [599, 30] on icon at bounding box center [596, 32] width 7 height 7
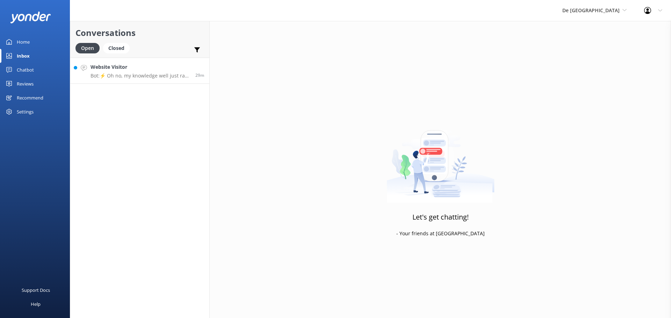
click at [145, 76] on p "Bot: ⚡ Oh no, my knowledge well just ran dry! Could you reshuffle your question…" at bounding box center [141, 76] width 100 height 6
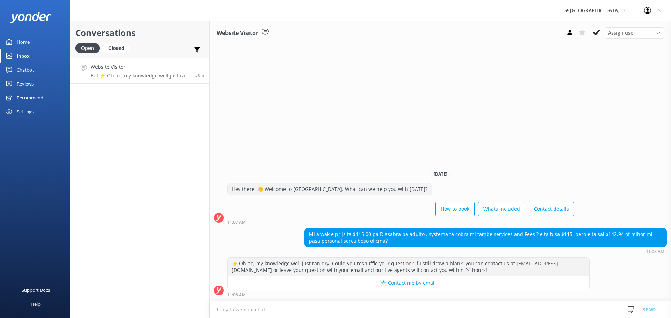
click at [278, 309] on textarea at bounding box center [440, 309] width 461 height 17
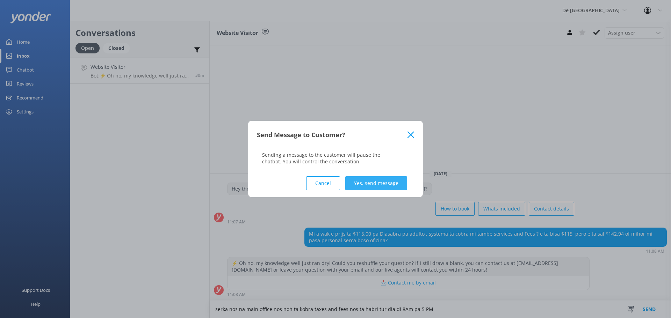
type textarea "serka nos na main office nos noh ta kobra taxes and fees nos ta habri tur dia d…"
click at [367, 188] on button "Yes, send message" at bounding box center [376, 184] width 62 height 14
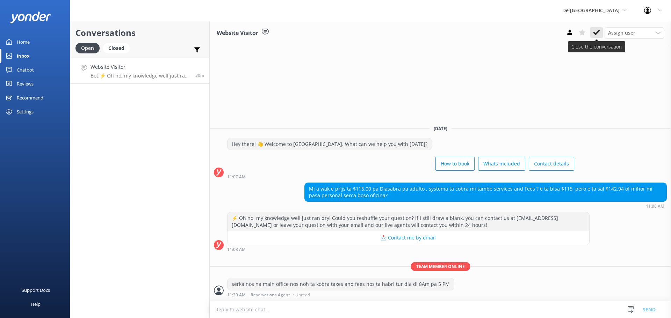
click at [593, 34] on button at bounding box center [596, 32] width 13 height 10
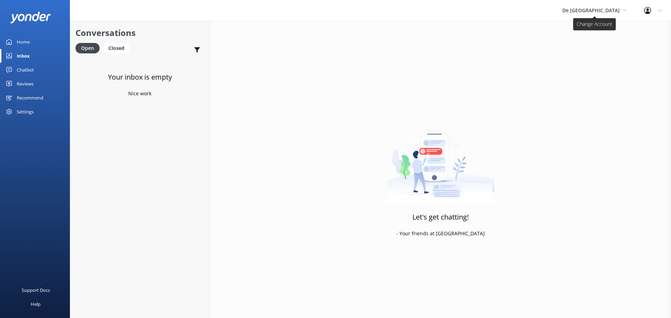
click at [599, 9] on span "De [GEOGRAPHIC_DATA]" at bounding box center [590, 10] width 57 height 7
click at [591, 41] on link "Aruba's Activities Expert" at bounding box center [589, 46] width 70 height 17
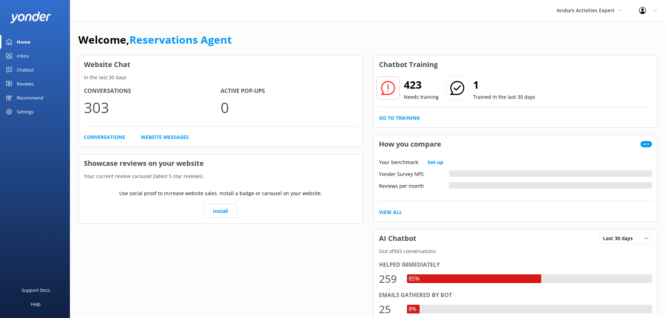
click at [31, 56] on link "Inbox" at bounding box center [35, 56] width 70 height 14
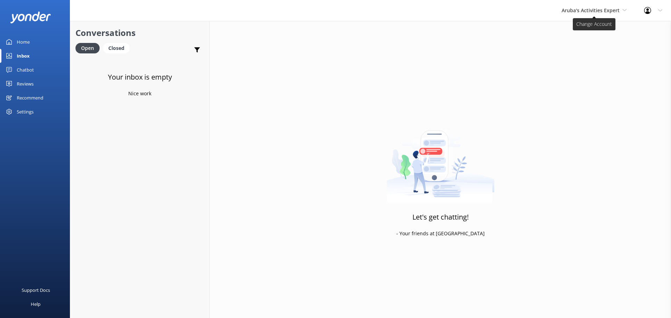
click at [577, 11] on span "Aruba's Activities Expert" at bounding box center [591, 10] width 58 height 7
click at [587, 59] on link "The Captain" at bounding box center [588, 63] width 70 height 17
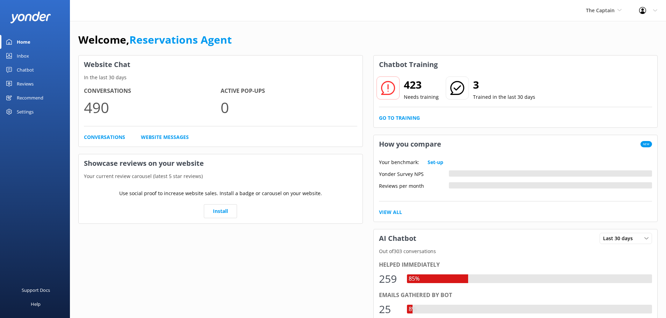
click at [31, 57] on link "Inbox" at bounding box center [35, 56] width 70 height 14
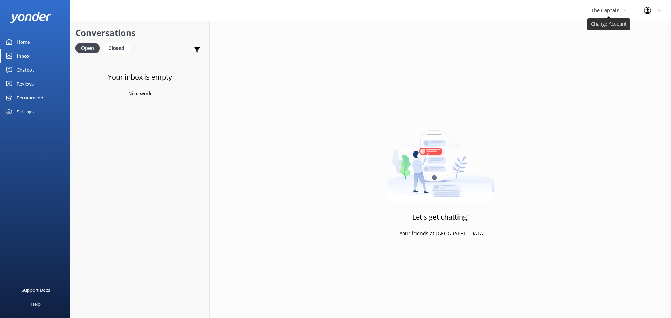
click at [606, 10] on span "The Captain" at bounding box center [605, 10] width 29 height 7
click at [603, 33] on link "De [GEOGRAPHIC_DATA]" at bounding box center [617, 29] width 70 height 17
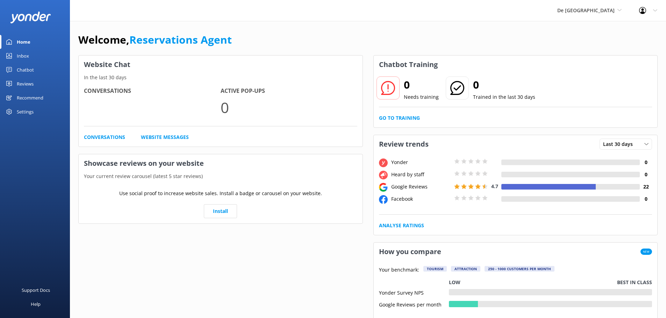
click at [20, 52] on div "Inbox" at bounding box center [23, 56] width 12 height 14
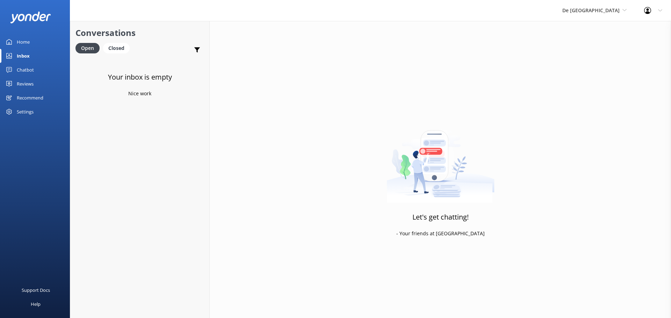
click at [594, 15] on div "De Palm Island De Palm Island Aruba's Activities Expert The Captain" at bounding box center [595, 10] width 82 height 21
click at [596, 44] on link "Aruba's Activities Expert" at bounding box center [589, 46] width 70 height 17
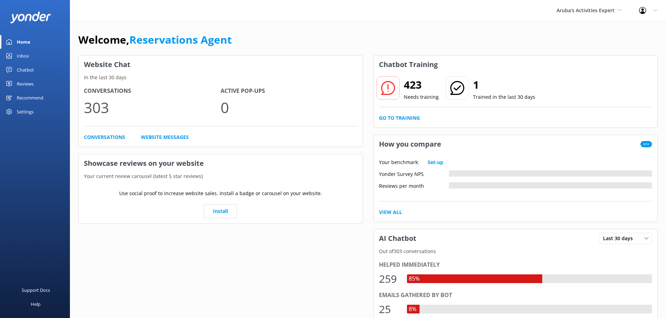
click at [22, 56] on div "Inbox" at bounding box center [23, 56] width 12 height 14
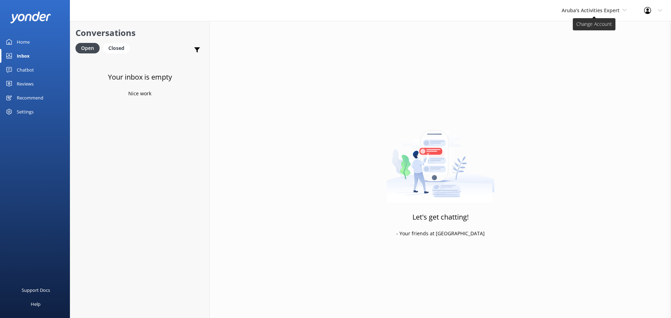
click at [572, 12] on span "Aruba's Activities Expert" at bounding box center [591, 10] width 58 height 7
click at [591, 66] on link "The Captain" at bounding box center [588, 63] width 70 height 17
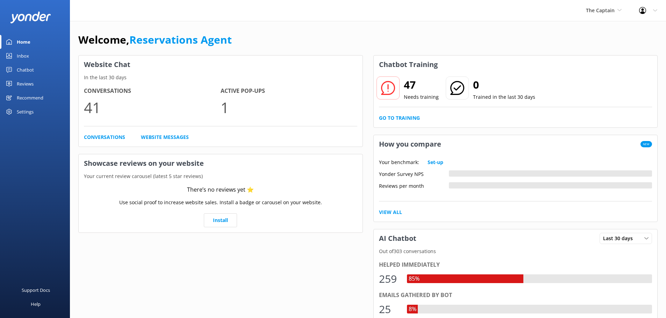
click at [36, 54] on link "Inbox" at bounding box center [35, 56] width 70 height 14
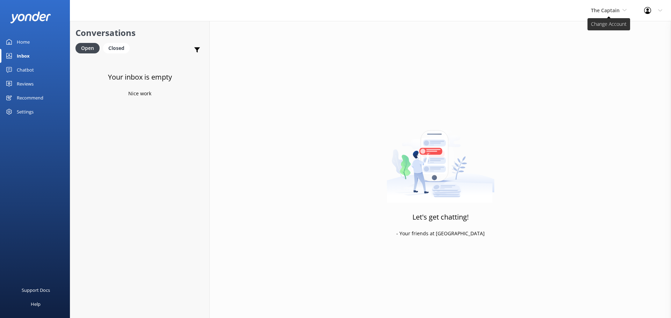
click at [604, 8] on span "The Captain" at bounding box center [605, 10] width 29 height 7
click at [612, 61] on link "The Captain" at bounding box center [617, 63] width 70 height 17
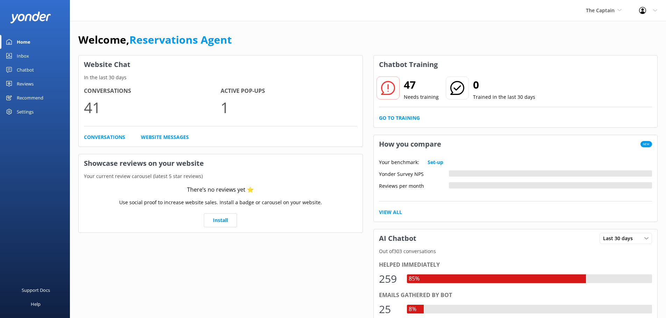
click at [38, 53] on link "Inbox" at bounding box center [35, 56] width 70 height 14
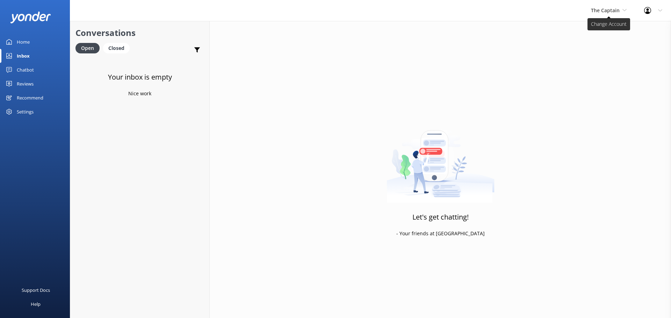
click at [602, 7] on span "The Captain" at bounding box center [605, 10] width 29 height 7
click at [602, 26] on link "De [GEOGRAPHIC_DATA]" at bounding box center [617, 29] width 70 height 17
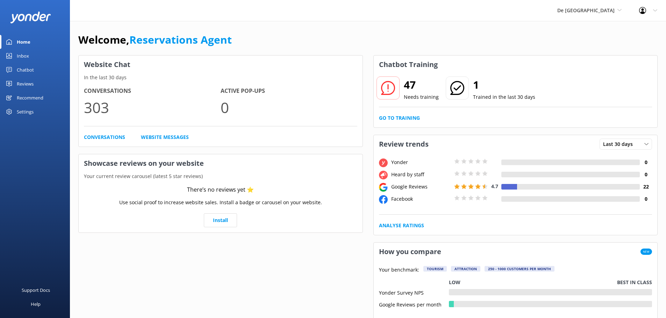
click at [29, 53] on link "Inbox" at bounding box center [35, 56] width 70 height 14
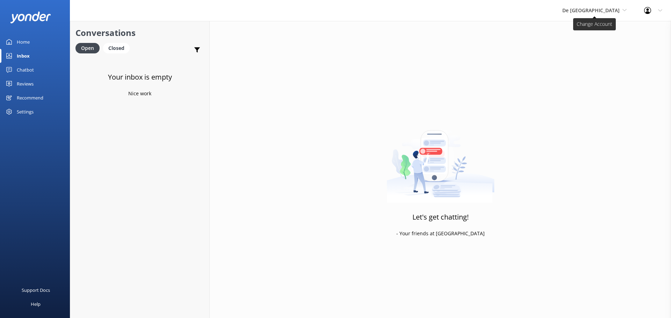
click at [601, 8] on span "De [GEOGRAPHIC_DATA]" at bounding box center [590, 10] width 57 height 7
click at [597, 44] on link "Aruba's Activities Expert" at bounding box center [589, 46] width 70 height 17
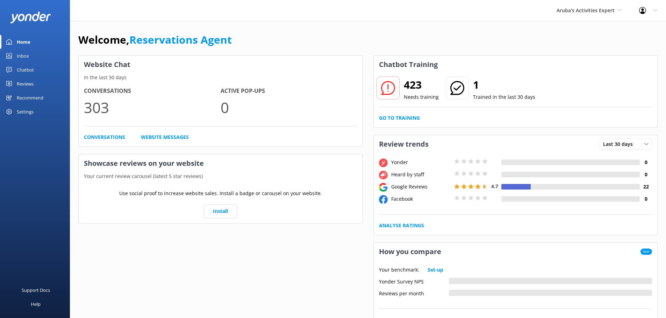
click at [29, 54] on div "Inbox" at bounding box center [23, 56] width 12 height 14
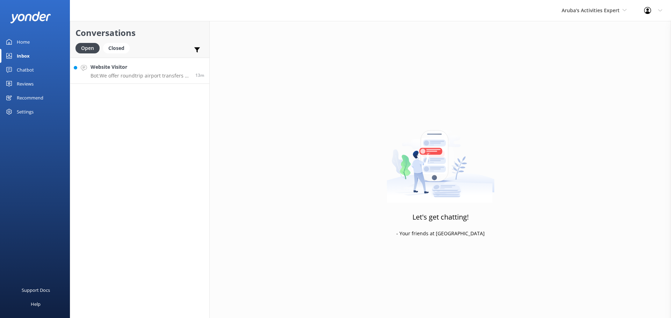
click at [160, 70] on h4 "Website Visitor" at bounding box center [141, 67] width 100 height 8
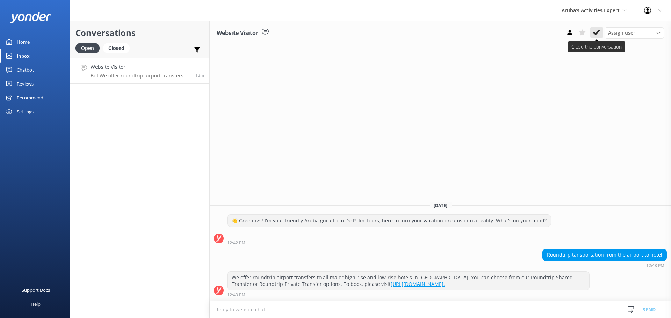
click at [595, 31] on icon at bounding box center [596, 32] width 7 height 7
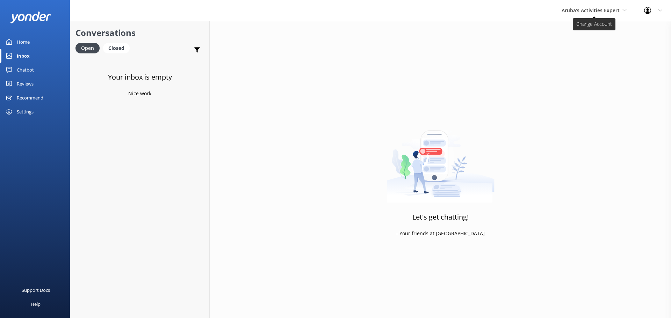
click at [594, 13] on span "Aruba's Activities Expert" at bounding box center [591, 10] width 58 height 7
click at [580, 31] on link "De [GEOGRAPHIC_DATA]" at bounding box center [588, 29] width 70 height 17
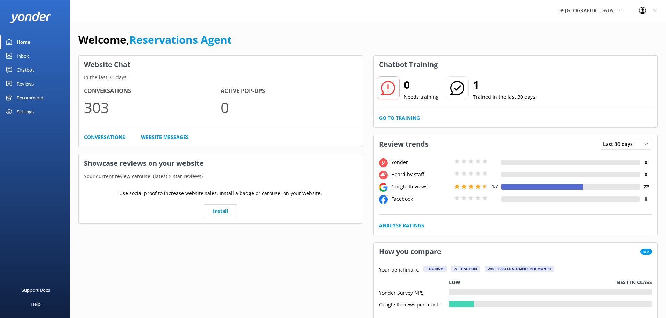
click at [30, 57] on link "Inbox" at bounding box center [35, 56] width 70 height 14
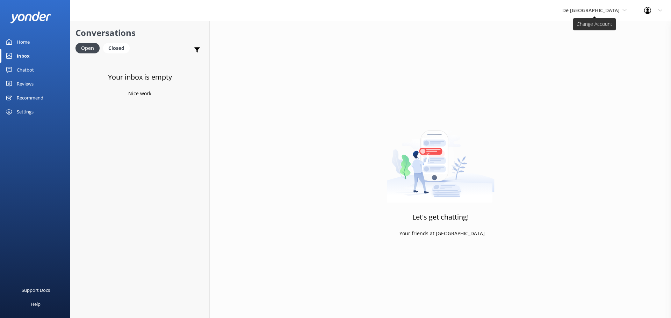
click at [619, 7] on span "De [GEOGRAPHIC_DATA]" at bounding box center [590, 10] width 57 height 7
click at [599, 43] on link "Aruba's Activities Expert" at bounding box center [589, 46] width 70 height 17
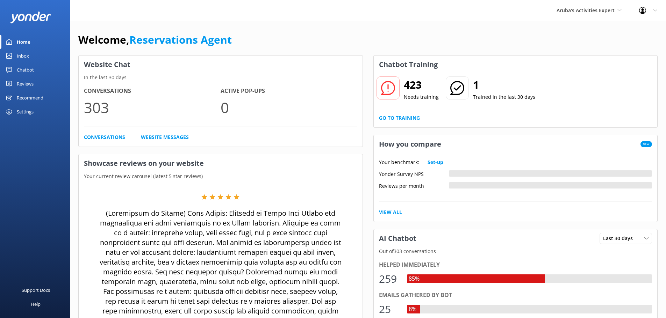
click at [39, 53] on link "Inbox" at bounding box center [35, 56] width 70 height 14
